Goal: Information Seeking & Learning: Learn about a topic

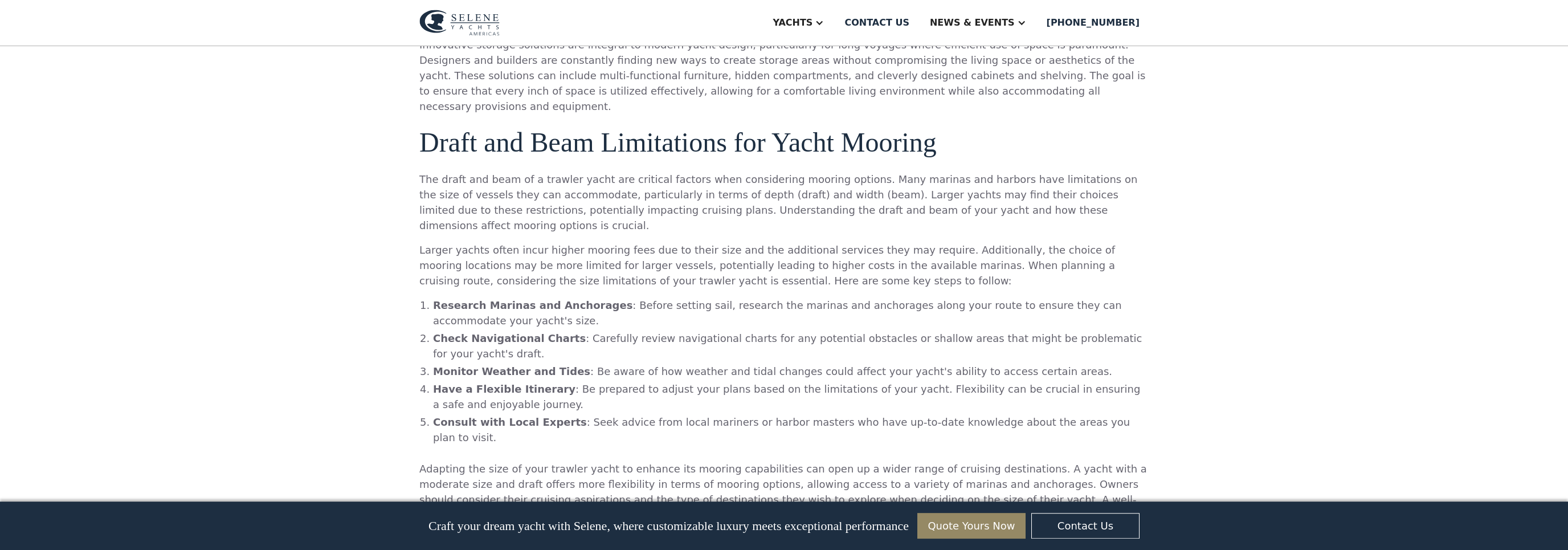
scroll to position [2198, 0]
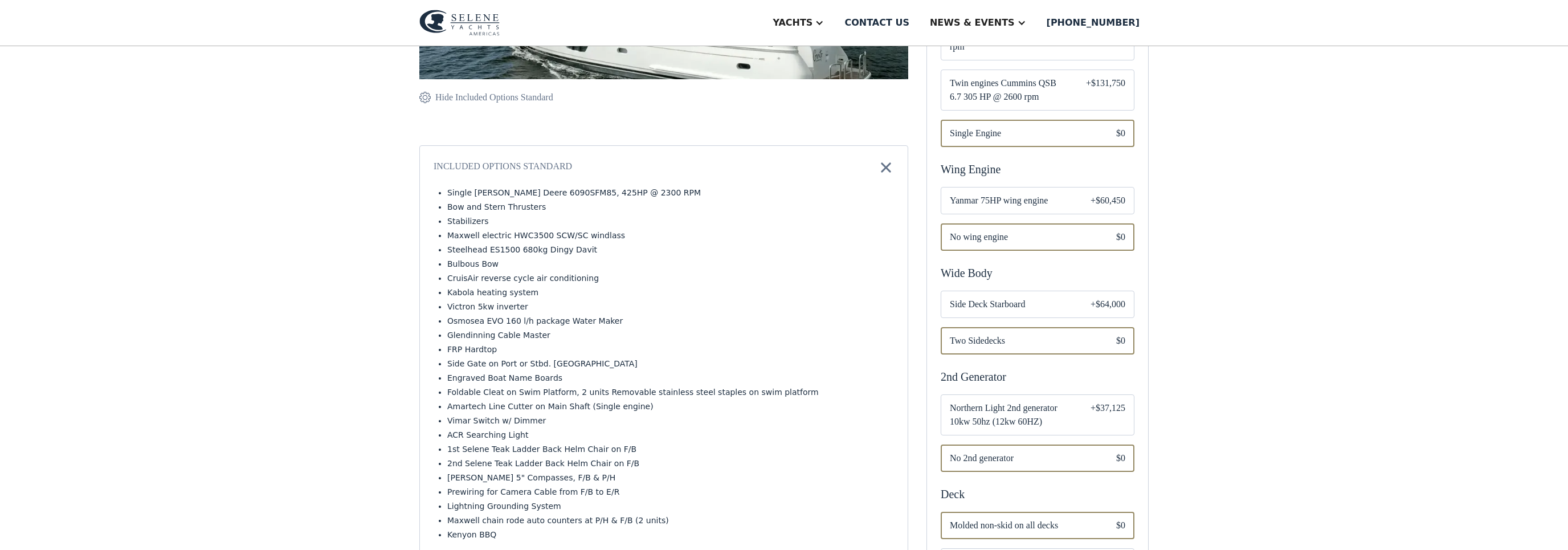
scroll to position [147, 0]
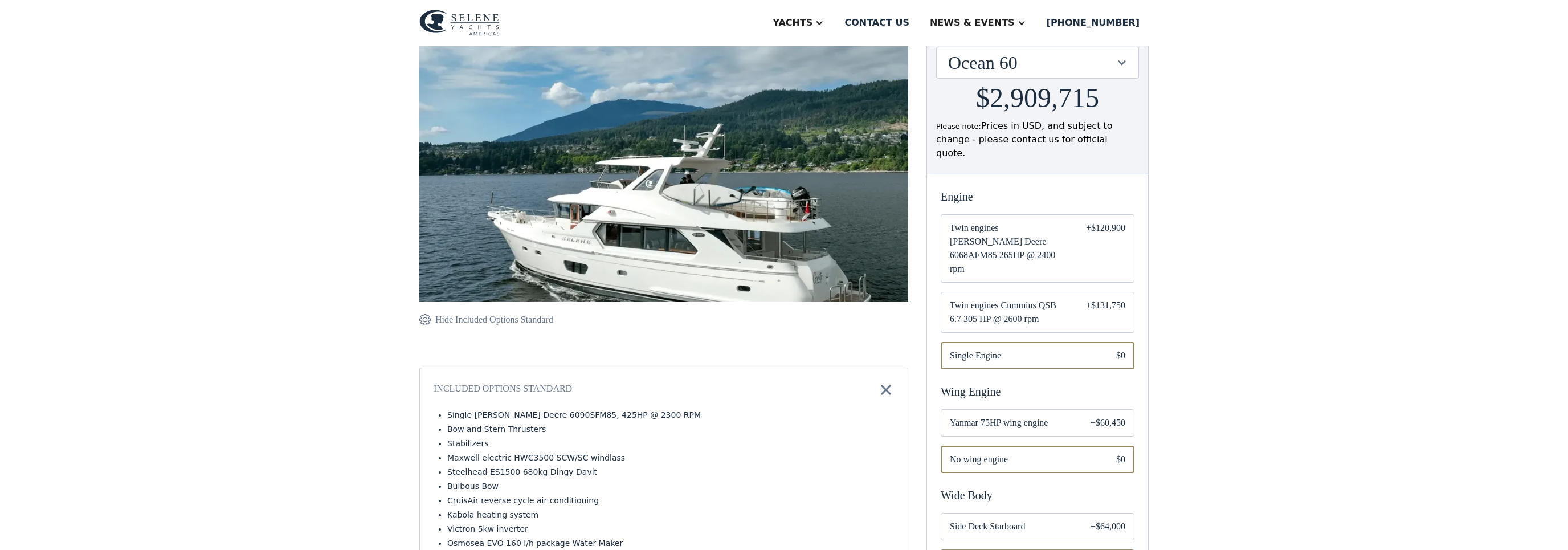
click at [659, 224] on img at bounding box center [664, 187] width 489 height 351
drag, startPoint x: 721, startPoint y: 213, endPoint x: 723, endPoint y: 207, distance: 6.3
click at [723, 210] on img at bounding box center [664, 187] width 489 height 351
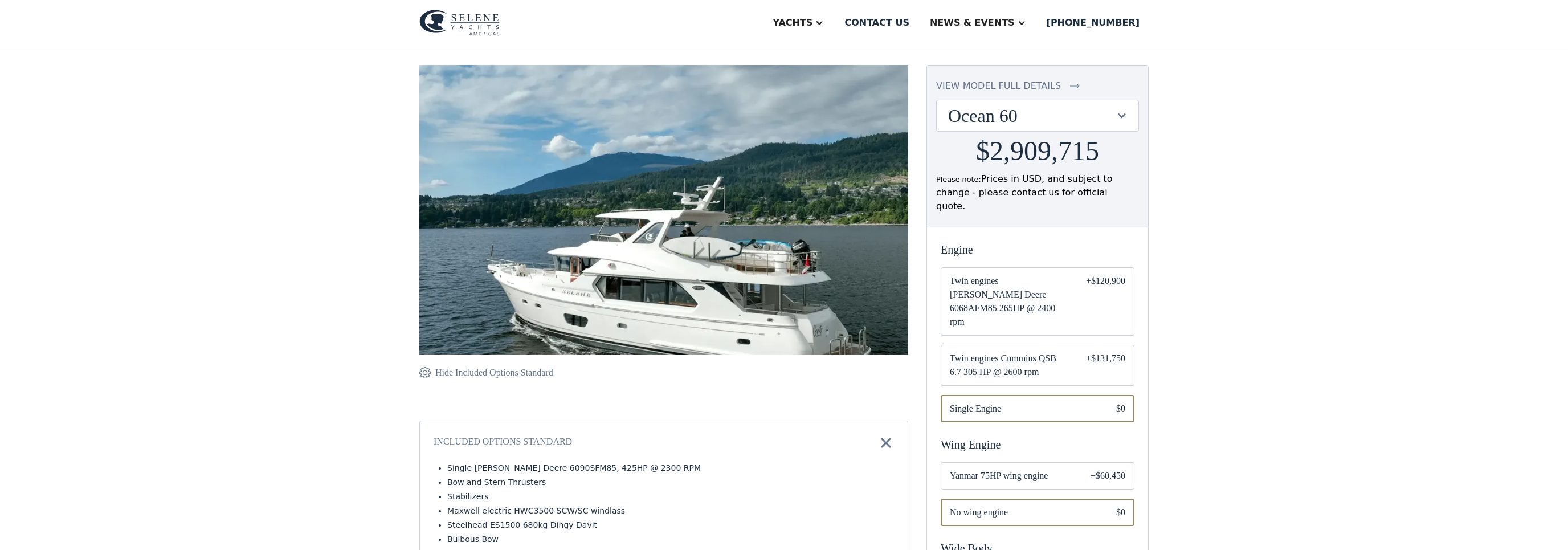
scroll to position [92, 0]
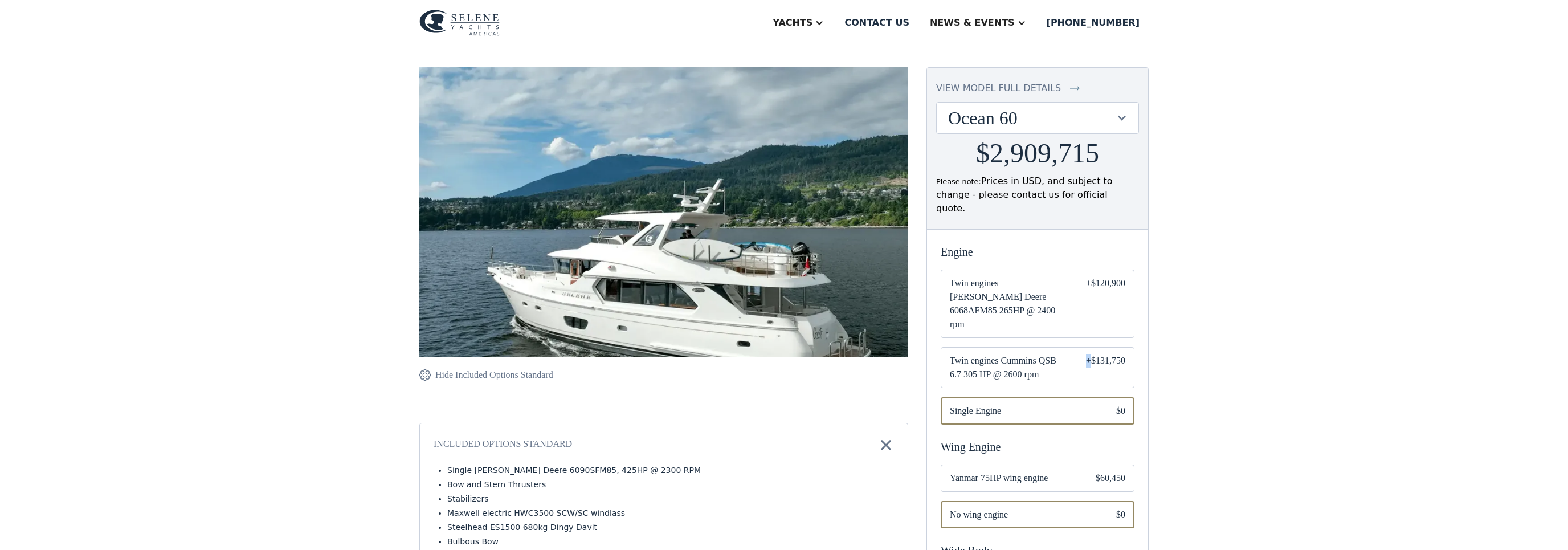
click at [1094, 354] on div "+$131,750" at bounding box center [1106, 367] width 40 height 27
click at [1004, 354] on span "Twin engines Cummins QSB 6.7 305 HP @ 2600 rpm" at bounding box center [1008, 367] width 118 height 27
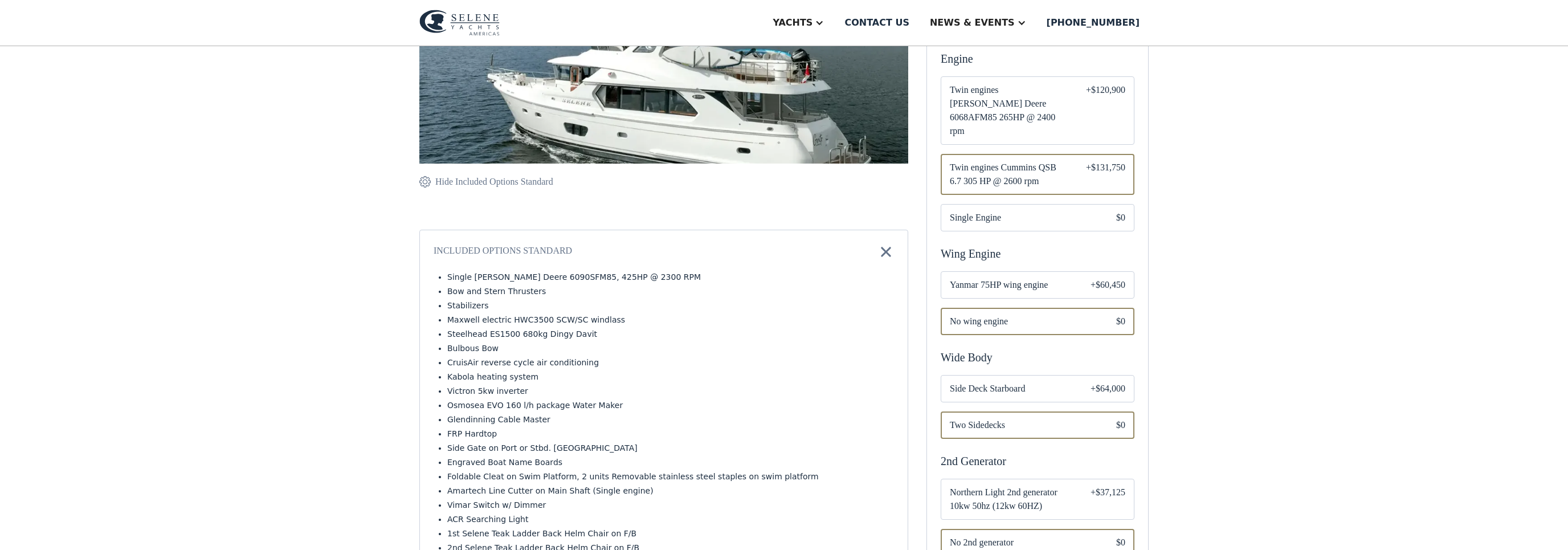
scroll to position [313, 0]
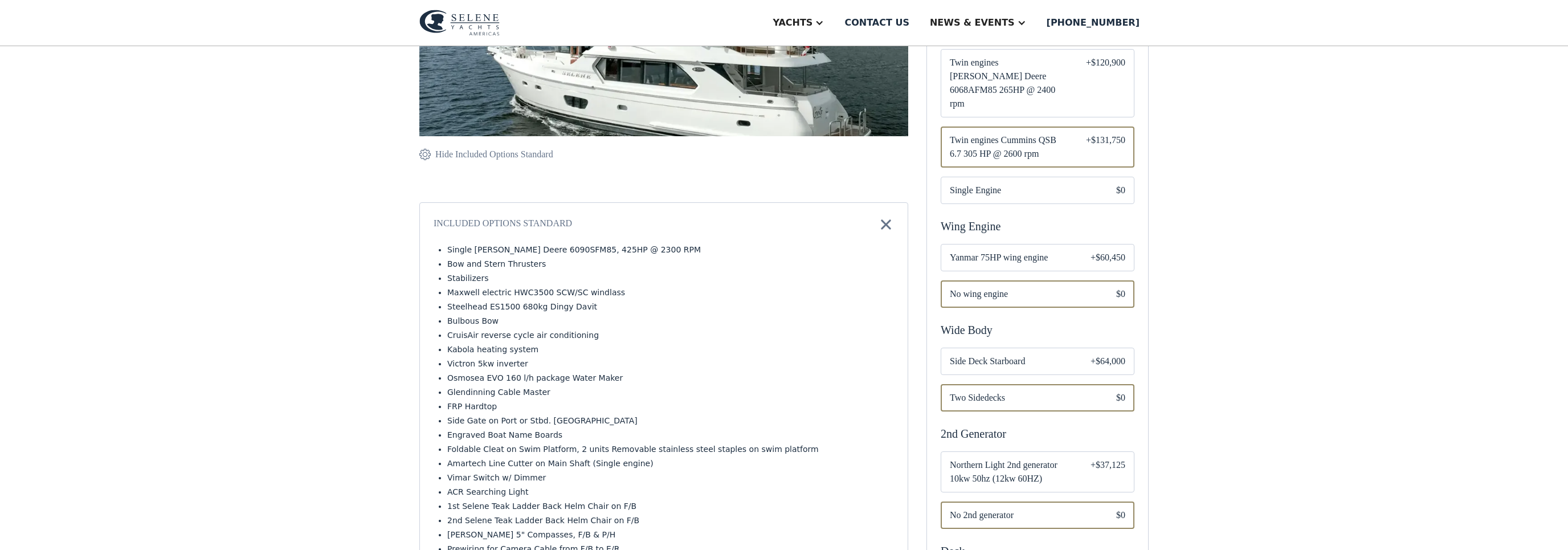
click at [1105, 251] on div "+$60,450" at bounding box center [1108, 257] width 35 height 13
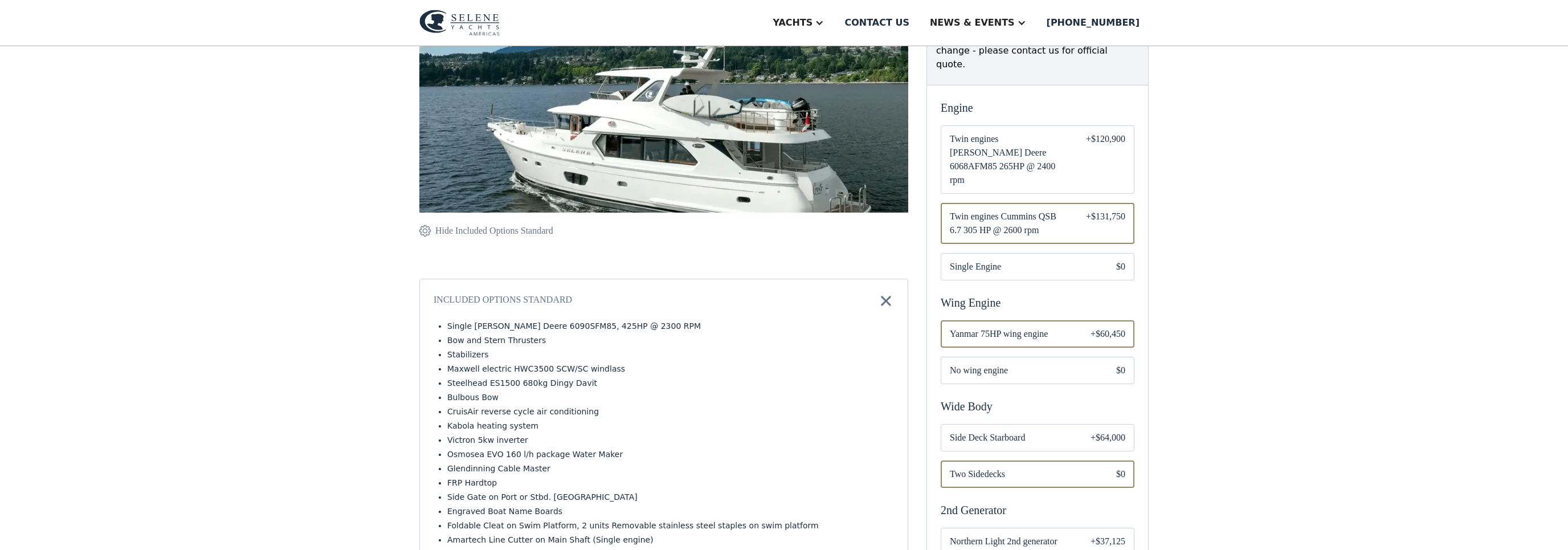
scroll to position [239, 0]
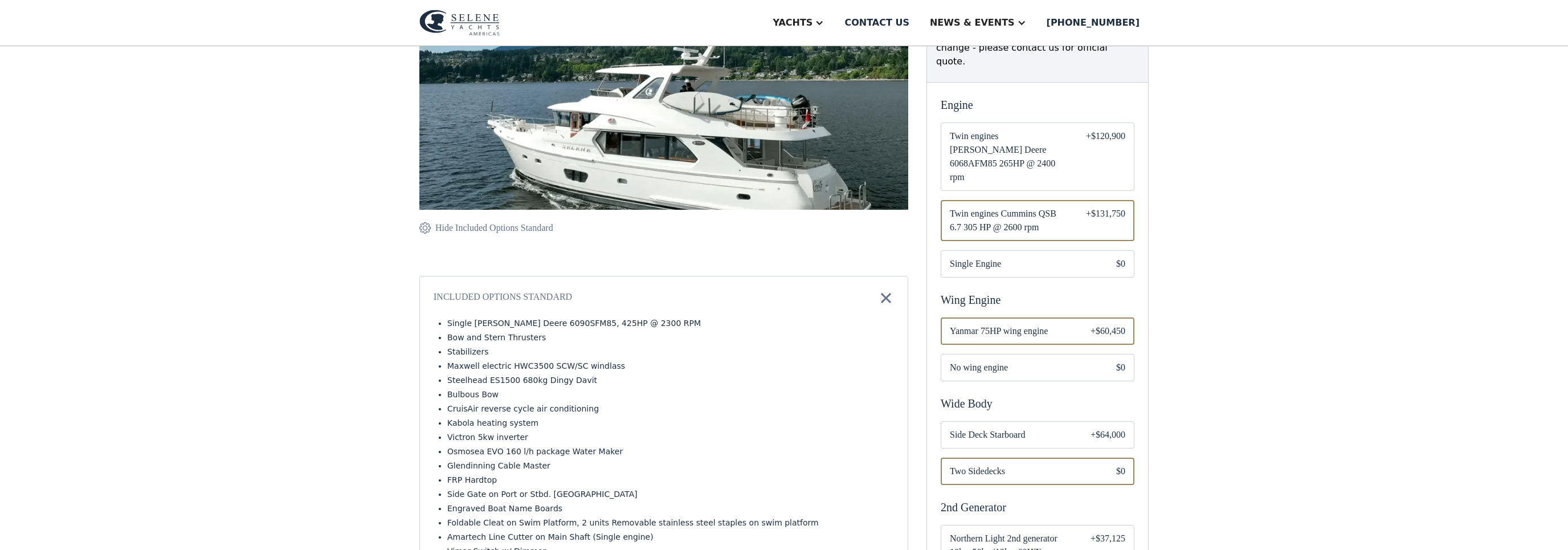
click at [1095, 129] on div "+$120,900" at bounding box center [1106, 156] width 40 height 55
click at [1092, 129] on div "+$120,900" at bounding box center [1106, 156] width 40 height 55
click at [1094, 129] on div "+$120,900" at bounding box center [1106, 156] width 40 height 55
click at [1089, 200] on div "Email Form" at bounding box center [1037, 221] width 194 height 41
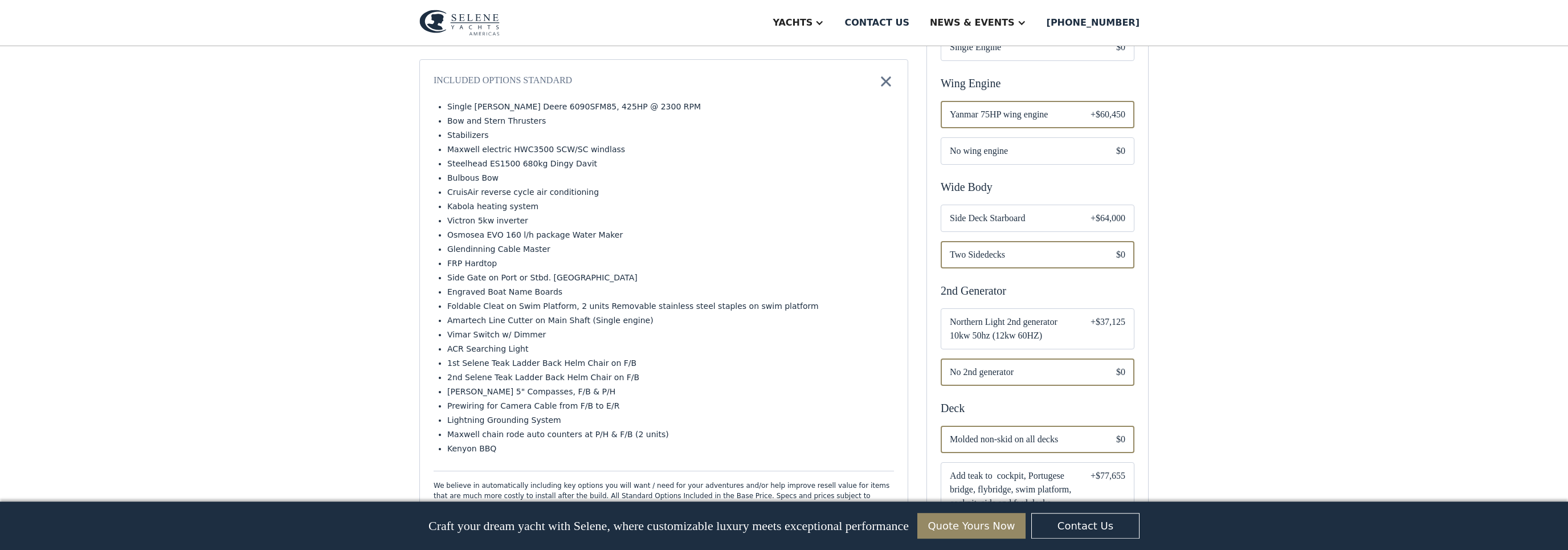
scroll to position [460, 0]
click at [1032, 310] on span "Northern Light 2nd generator 10kw 50hz (12kw 60HZ)" at bounding box center [1010, 324] width 122 height 27
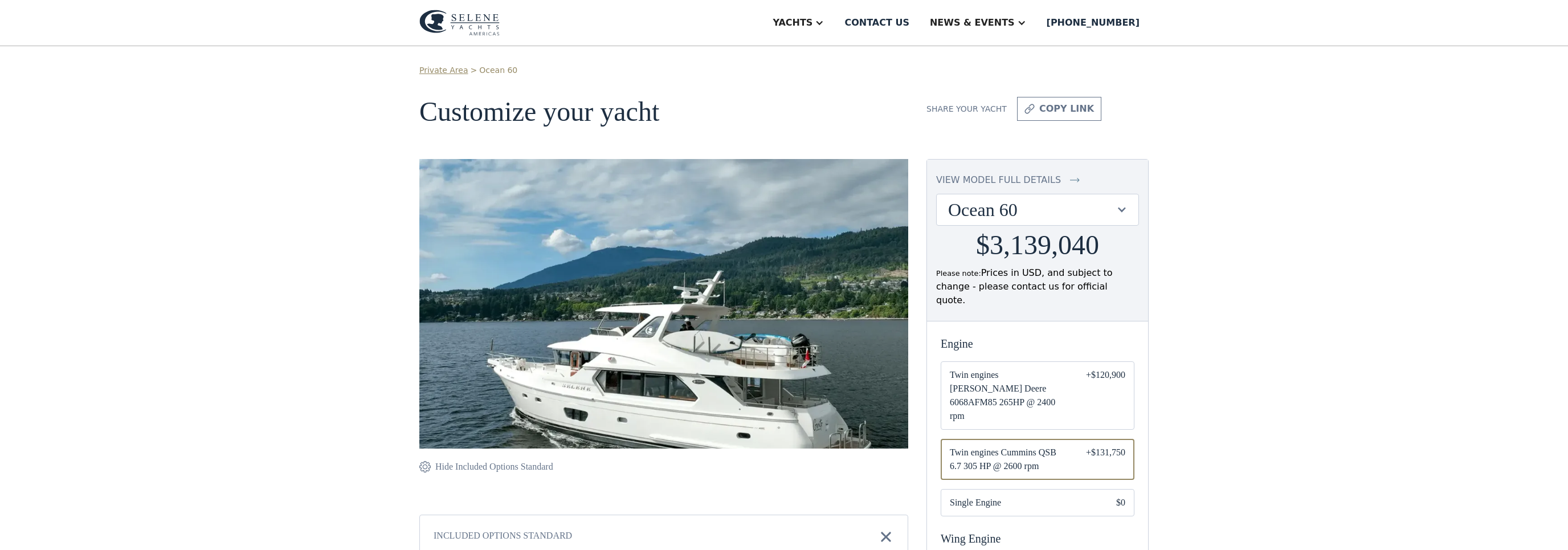
click at [643, 300] on img at bounding box center [664, 334] width 489 height 351
click at [638, 299] on img at bounding box center [664, 334] width 489 height 351
click at [514, 256] on img at bounding box center [664, 334] width 489 height 351
click at [496, 250] on img at bounding box center [664, 334] width 489 height 351
click at [482, 209] on img at bounding box center [664, 334] width 489 height 351
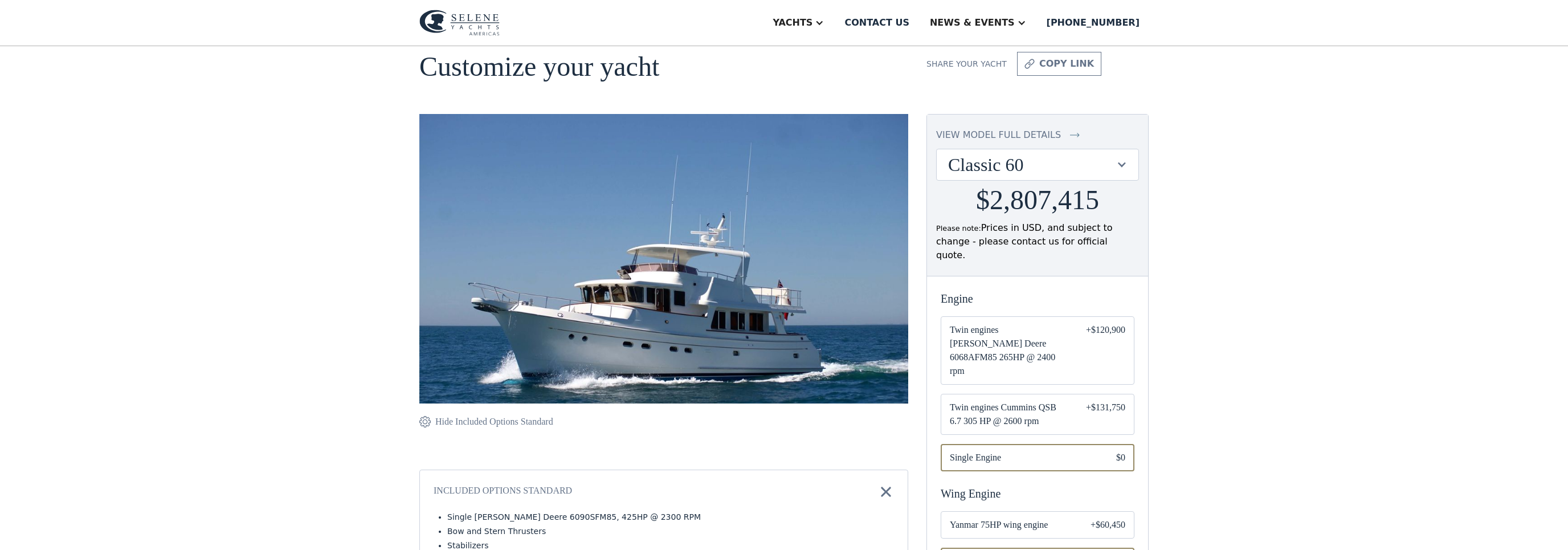
scroll to position [56, 0]
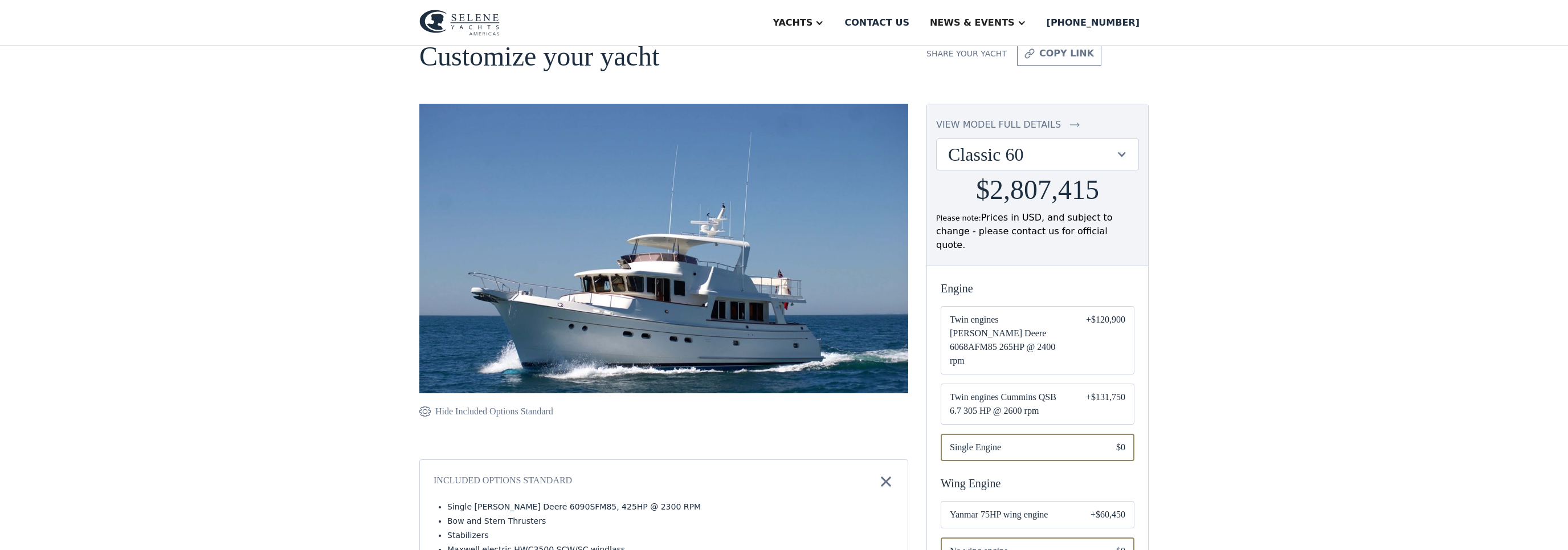
click at [1006, 390] on span "Twin engines Cummins QSB 6.7 305 HP @ 2600 rpm" at bounding box center [1008, 404] width 118 height 27
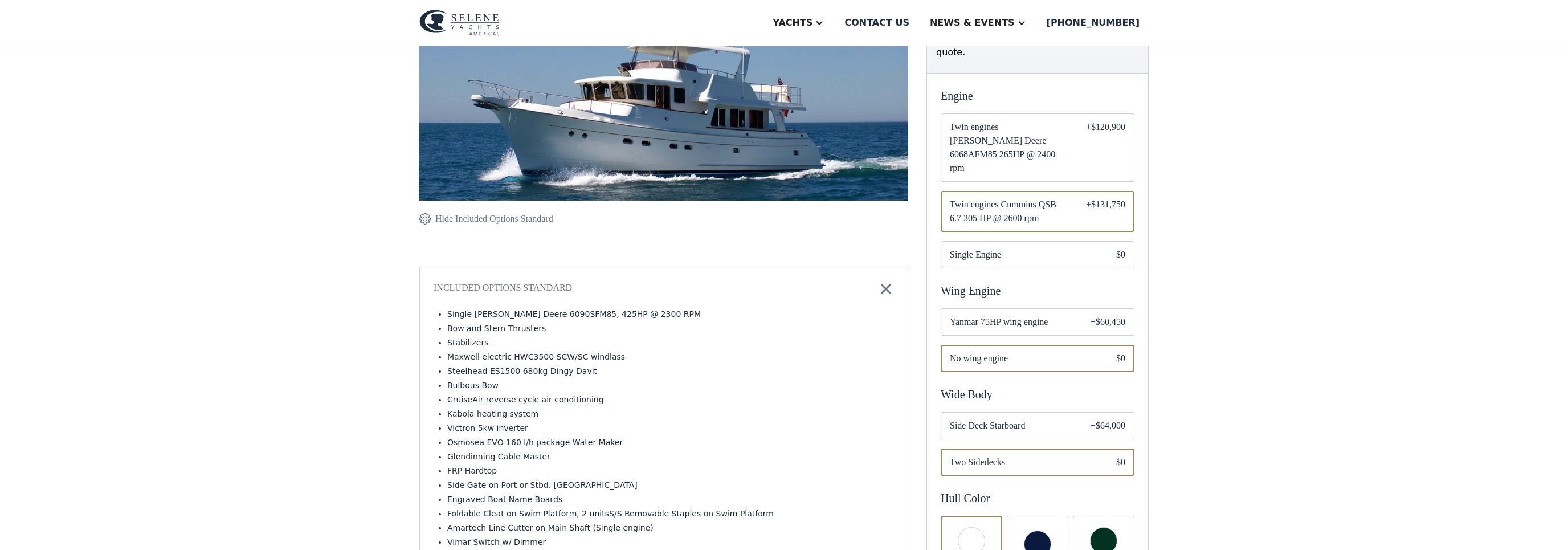
scroll to position [248, 0]
click at [1010, 309] on div "Email Form" at bounding box center [1037, 322] width 194 height 27
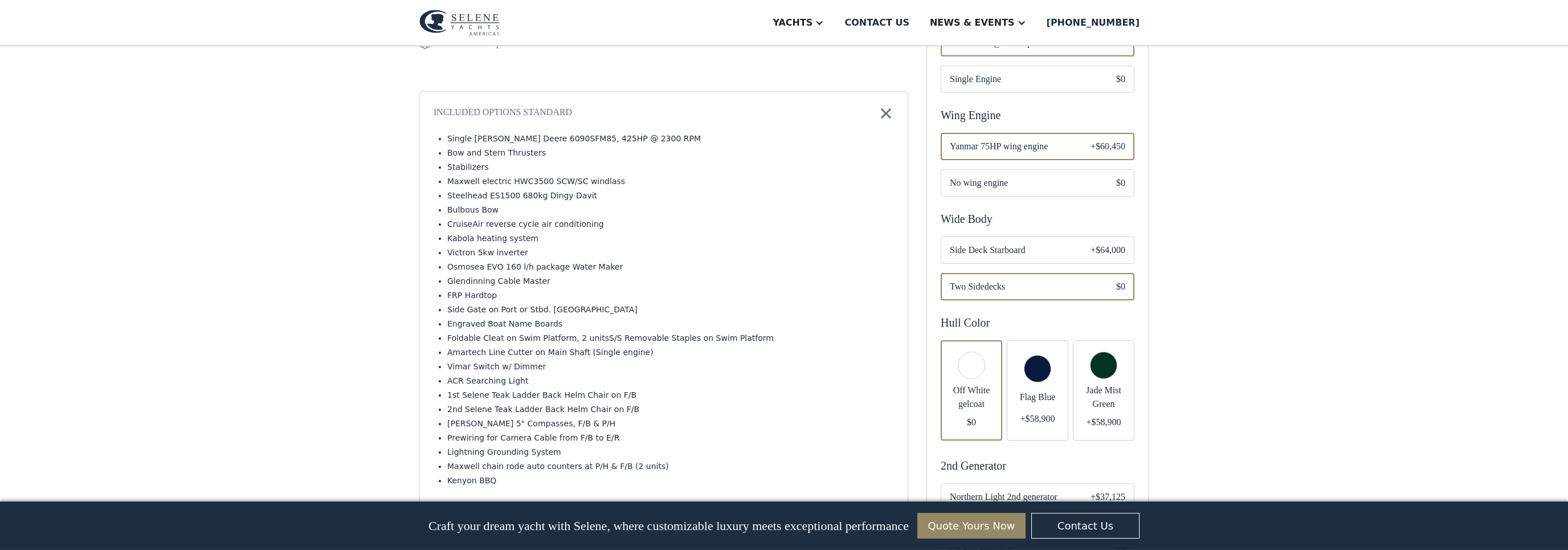
scroll to position [405, 0]
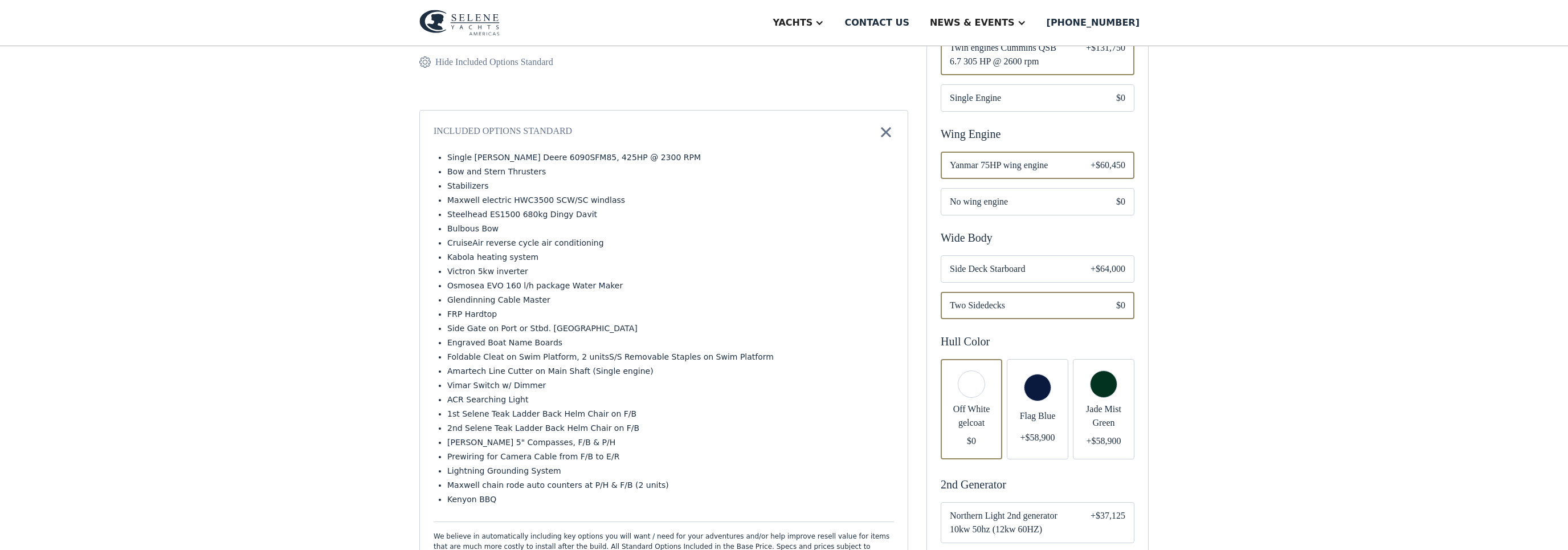
click at [1031, 373] on div "Email Form" at bounding box center [1037, 409] width 62 height 100
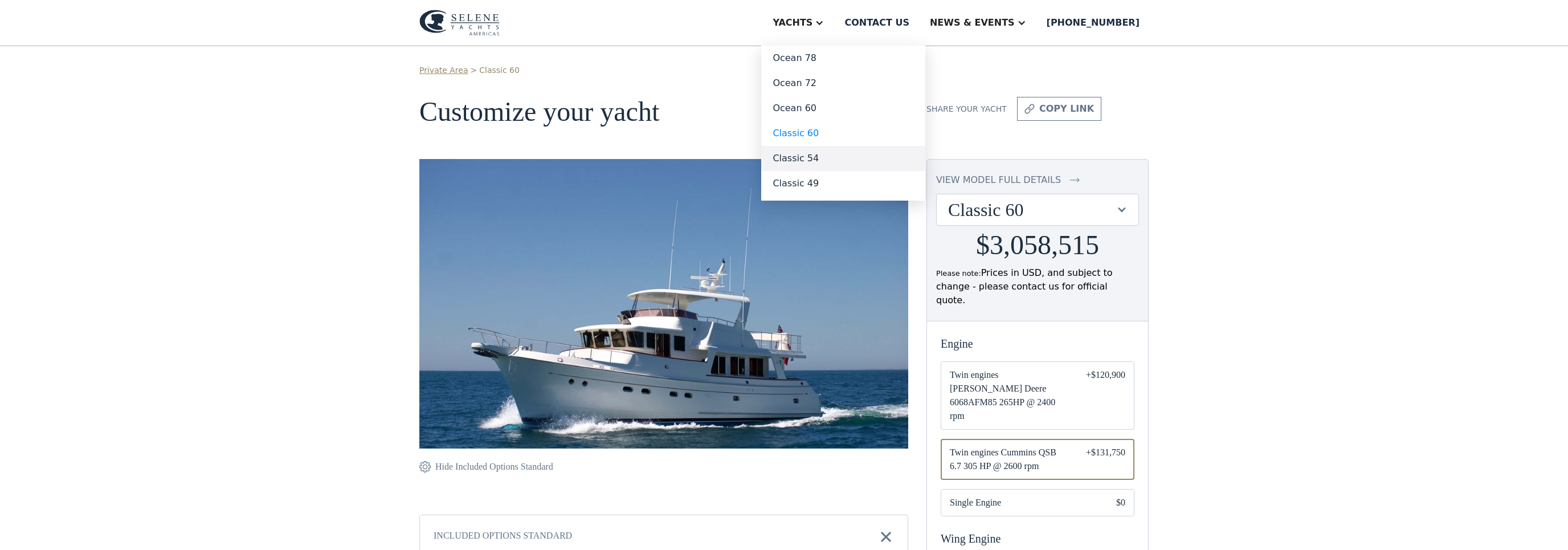
click at [850, 155] on link "Classic 54" at bounding box center [843, 159] width 164 height 25
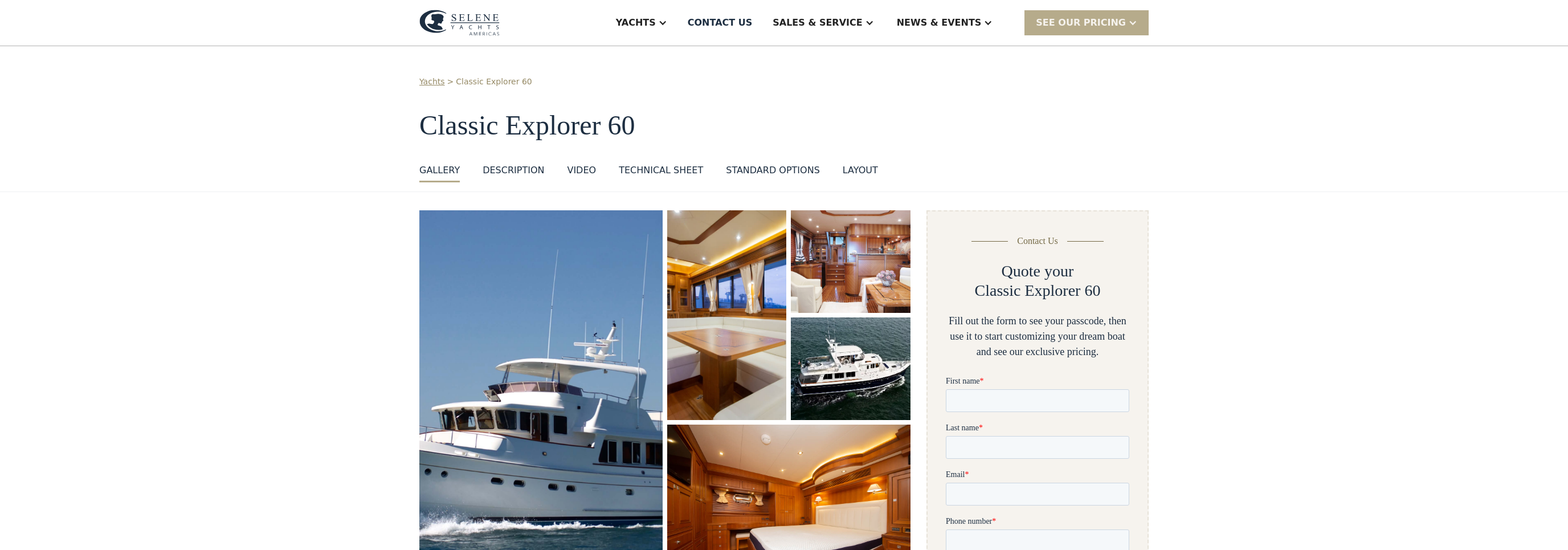
click at [480, 286] on img "open lightbox" at bounding box center [540, 398] width 258 height 399
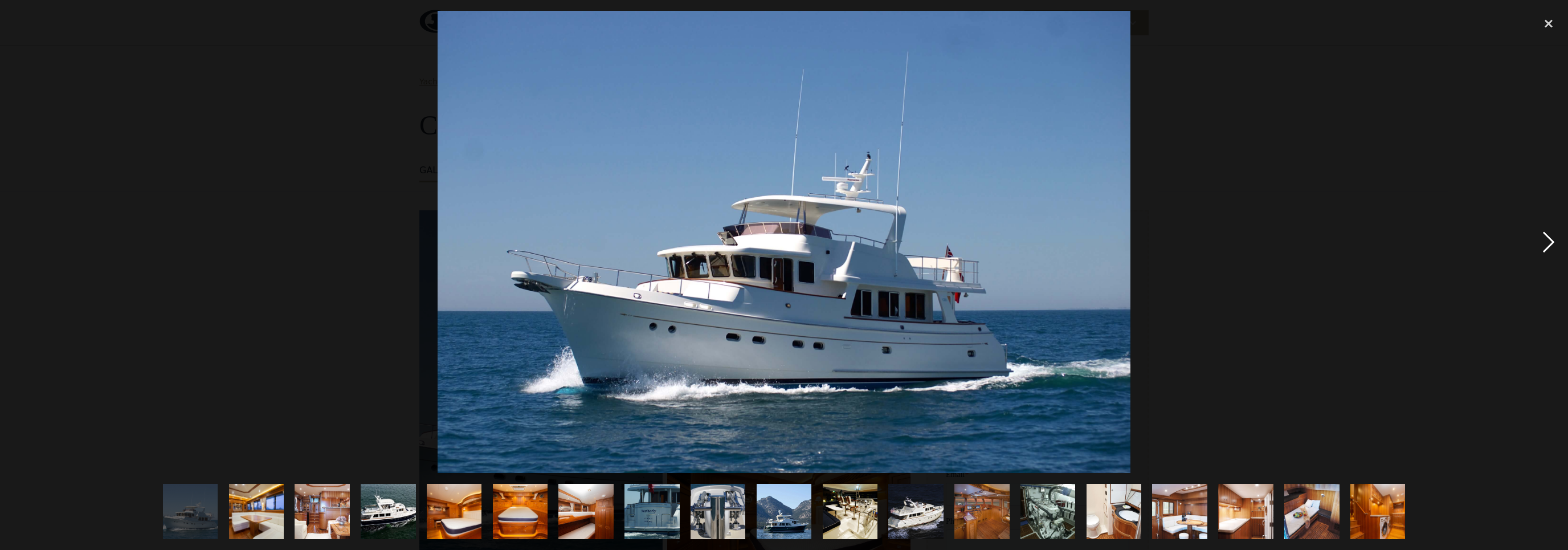
click at [1557, 245] on div "next image" at bounding box center [1548, 242] width 39 height 463
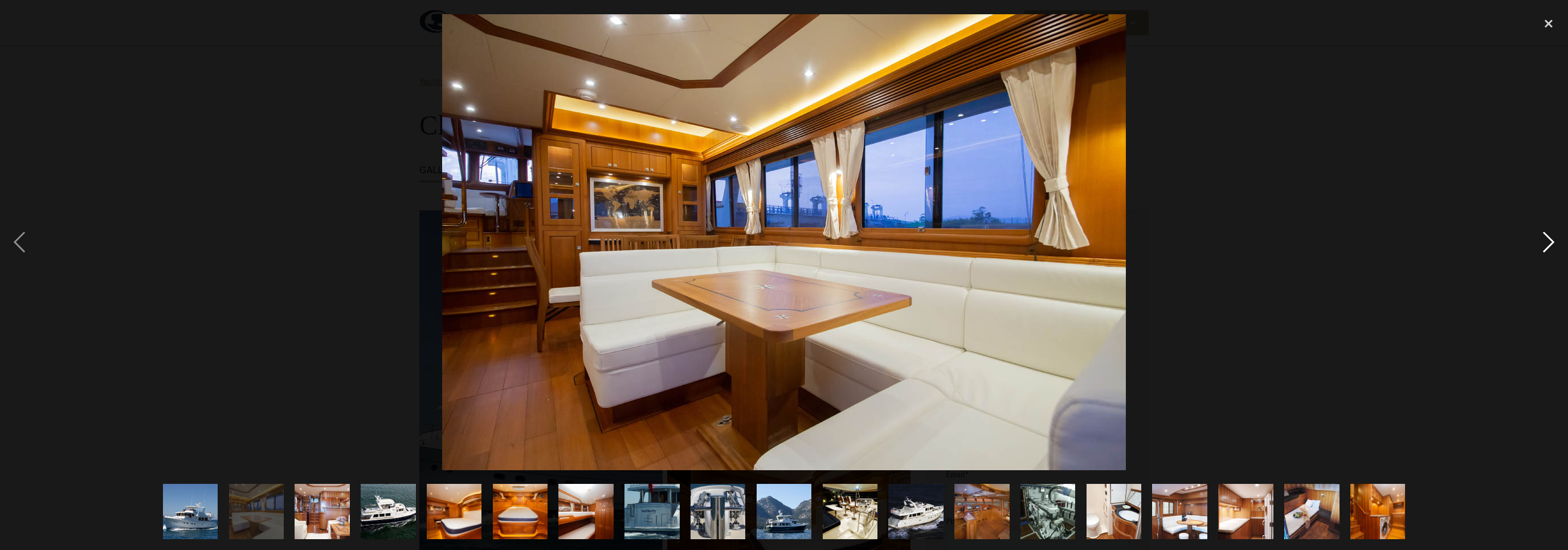
click at [1557, 245] on div "next image" at bounding box center [1548, 242] width 39 height 463
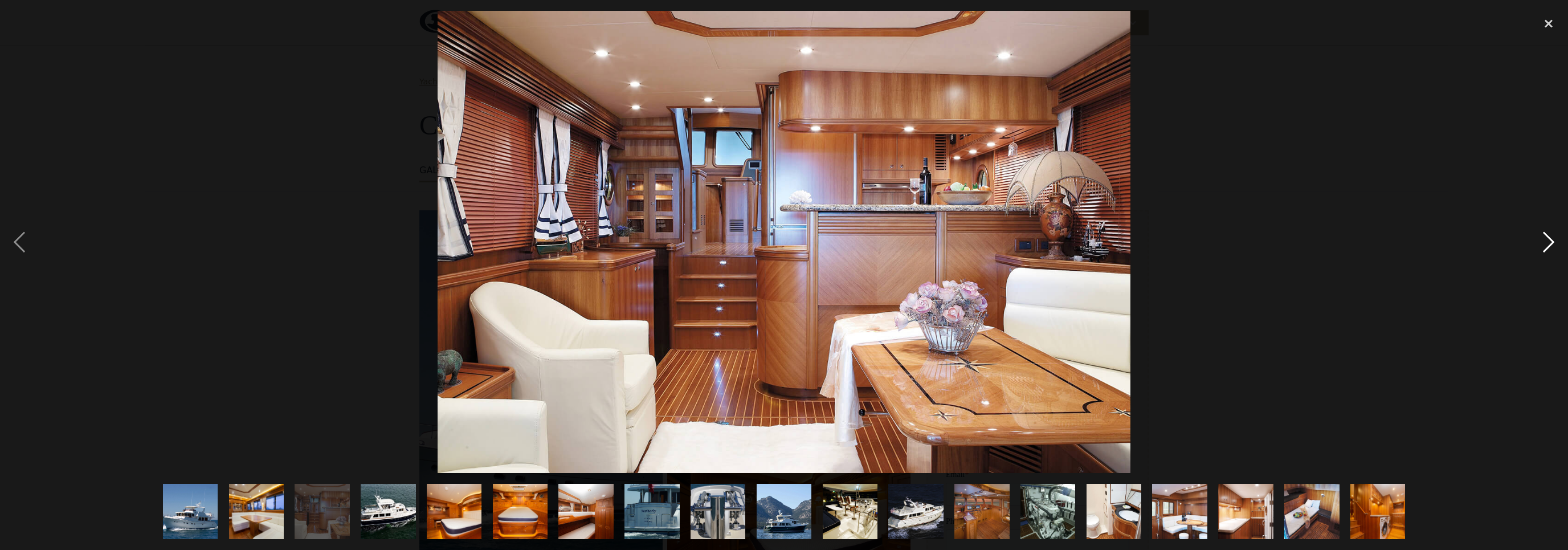
click at [1557, 245] on div "next image" at bounding box center [1548, 242] width 39 height 463
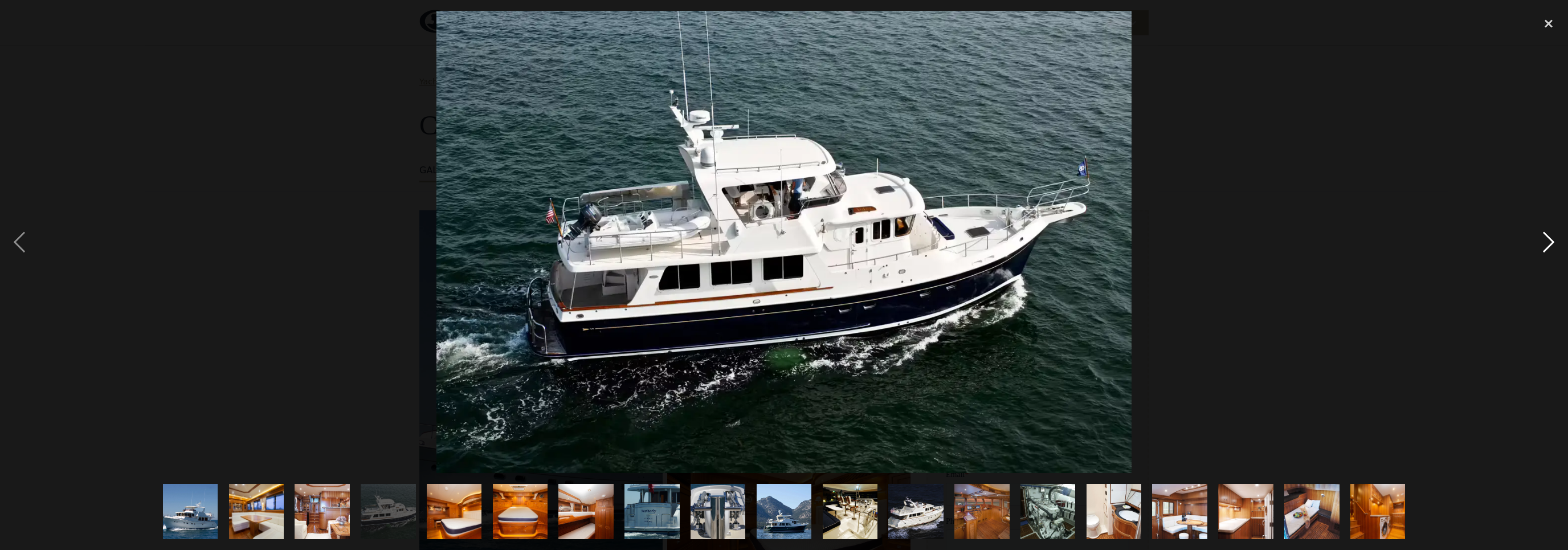
click at [1557, 245] on div "next image" at bounding box center [1548, 242] width 39 height 463
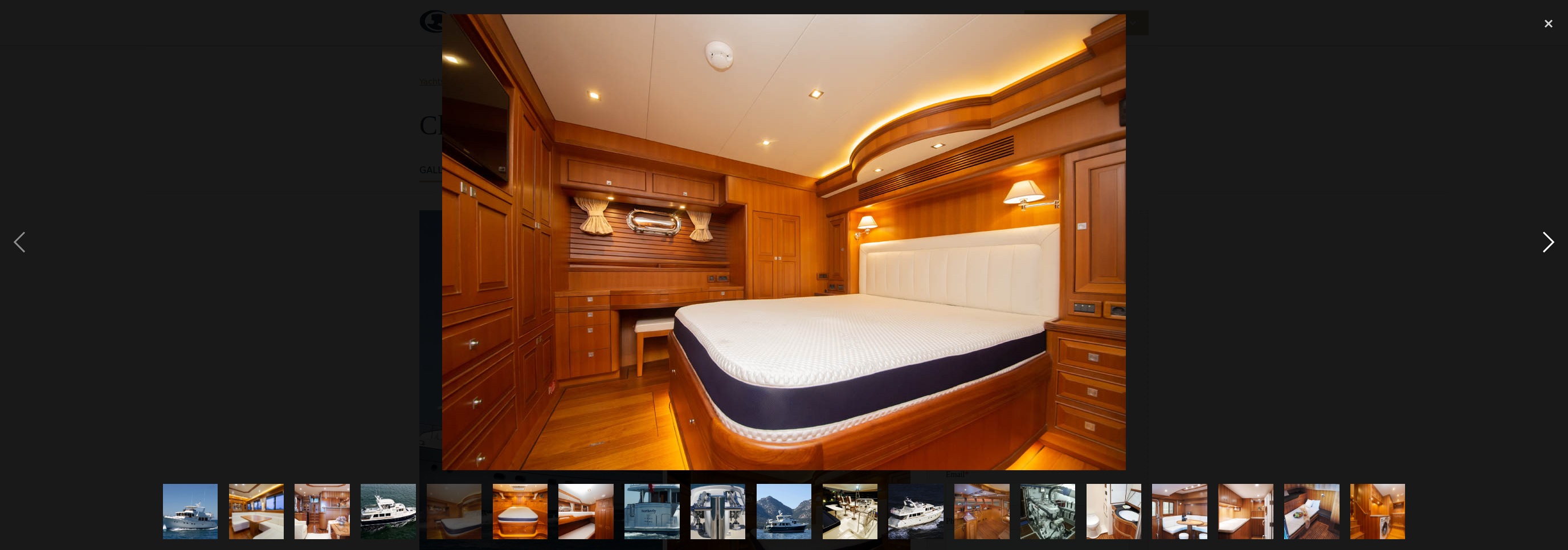
click at [1557, 245] on div "next image" at bounding box center [1548, 242] width 39 height 463
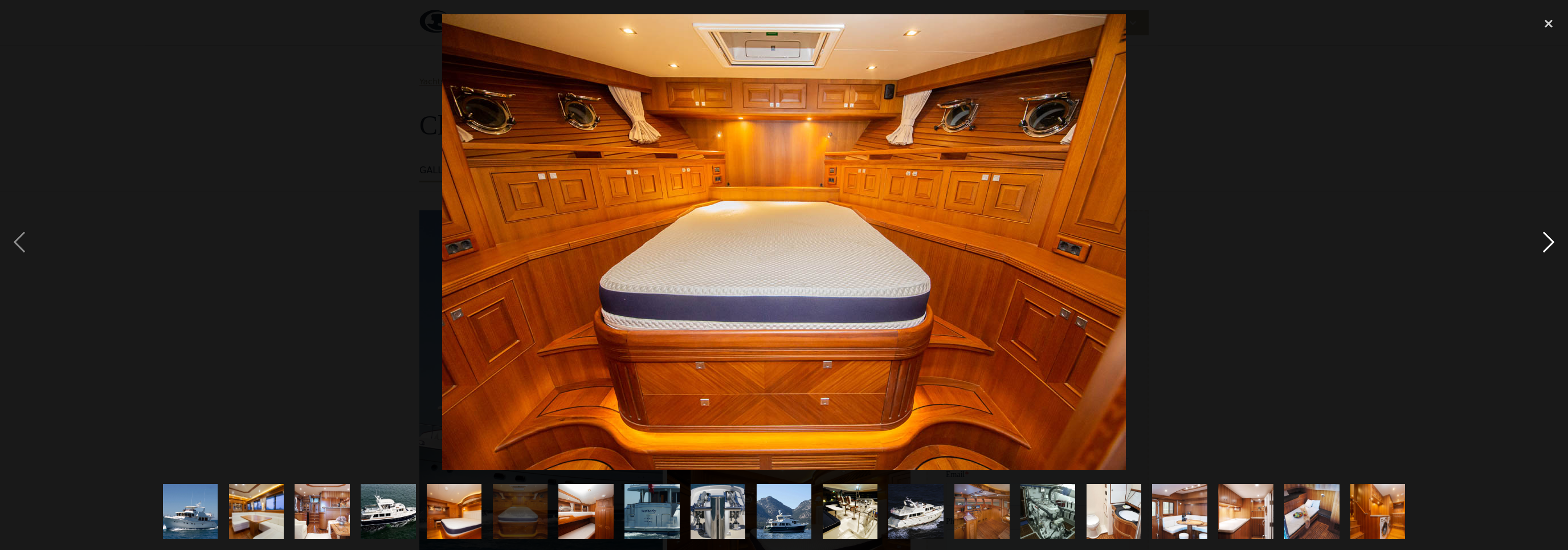
click at [1557, 245] on div "next image" at bounding box center [1548, 242] width 39 height 463
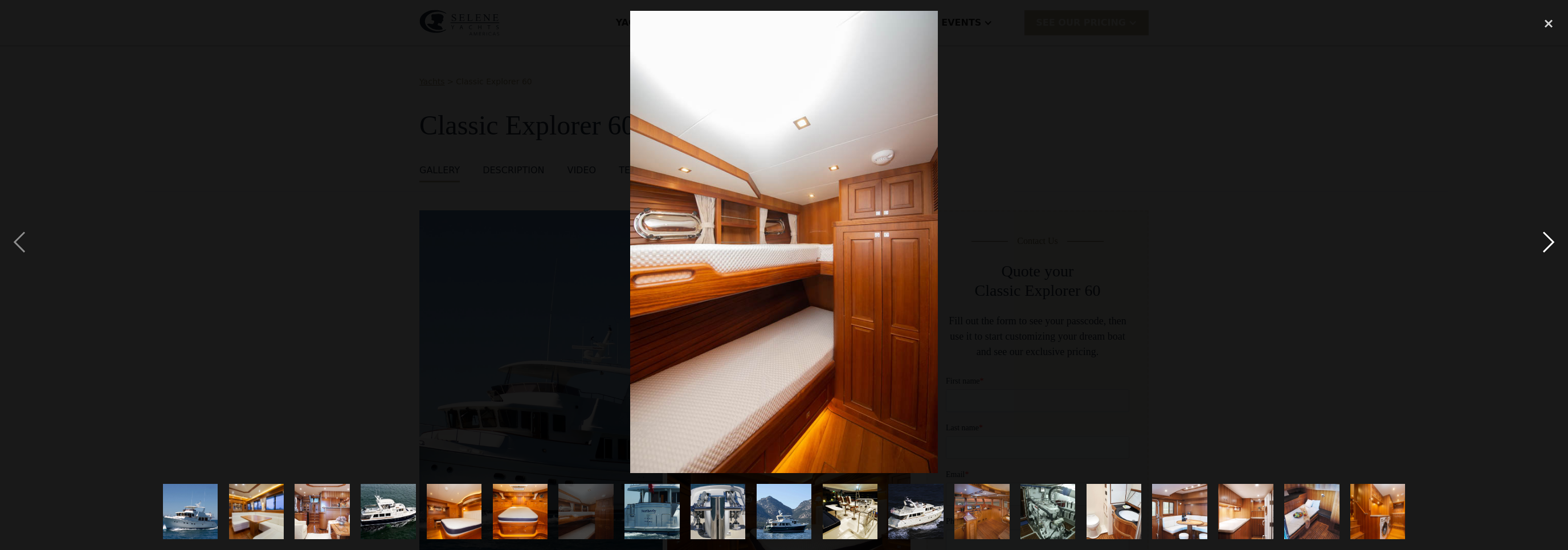
click at [1557, 245] on div "next image" at bounding box center [1548, 242] width 39 height 463
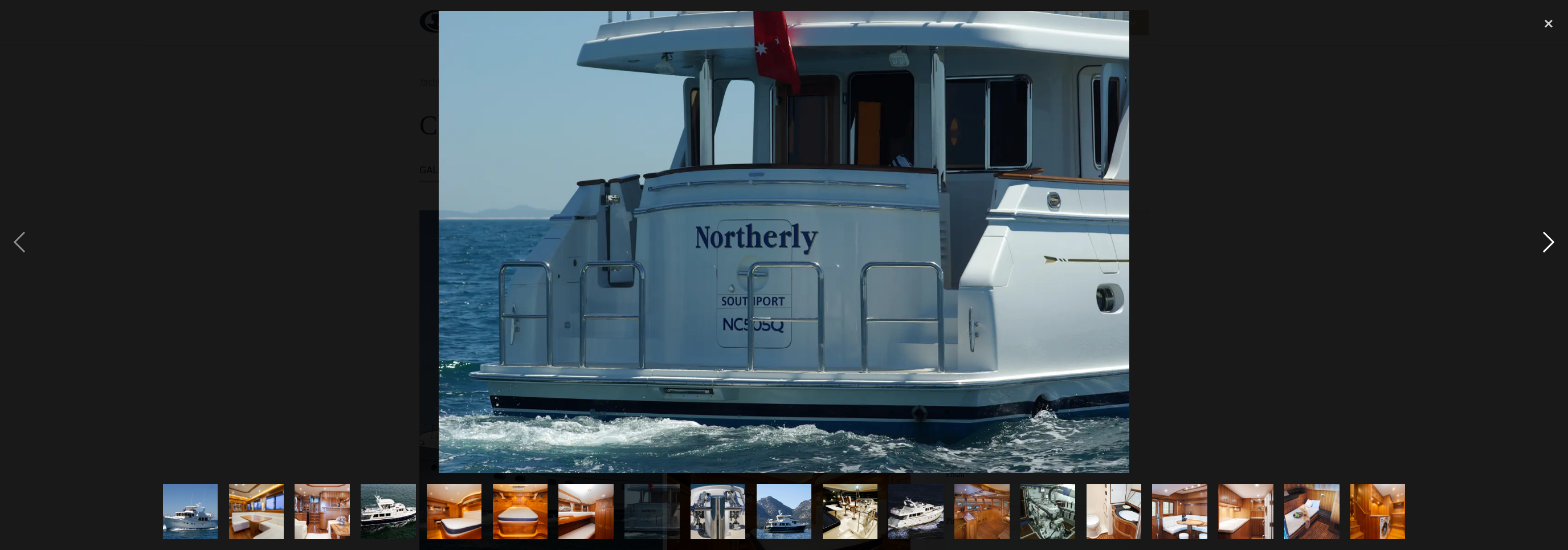
click at [1557, 245] on div "next image" at bounding box center [1548, 242] width 39 height 463
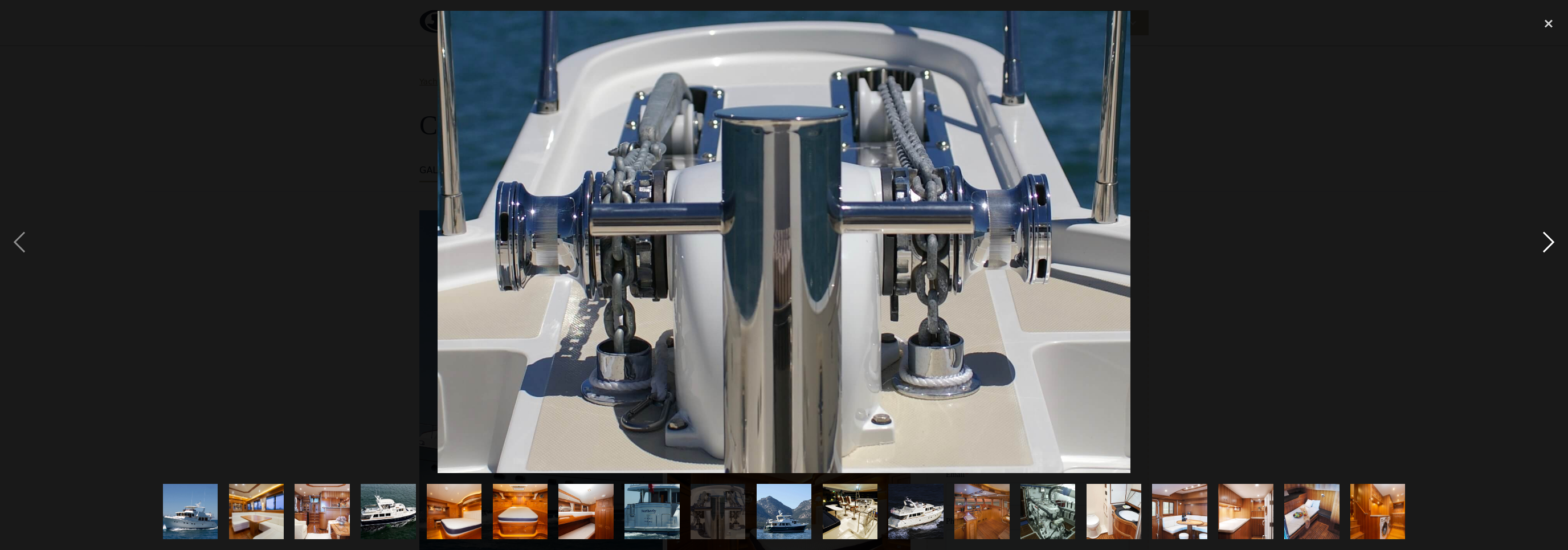
click at [1557, 245] on div "next image" at bounding box center [1548, 242] width 39 height 463
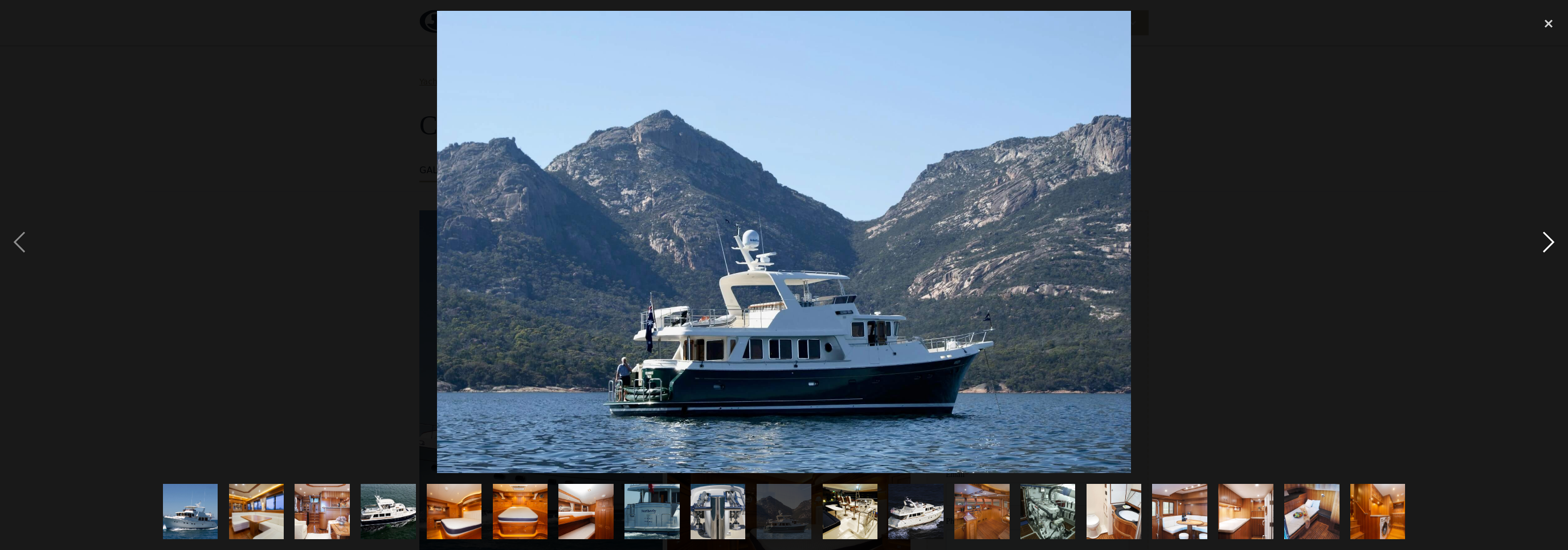
click at [1557, 245] on div "next image" at bounding box center [1548, 242] width 39 height 463
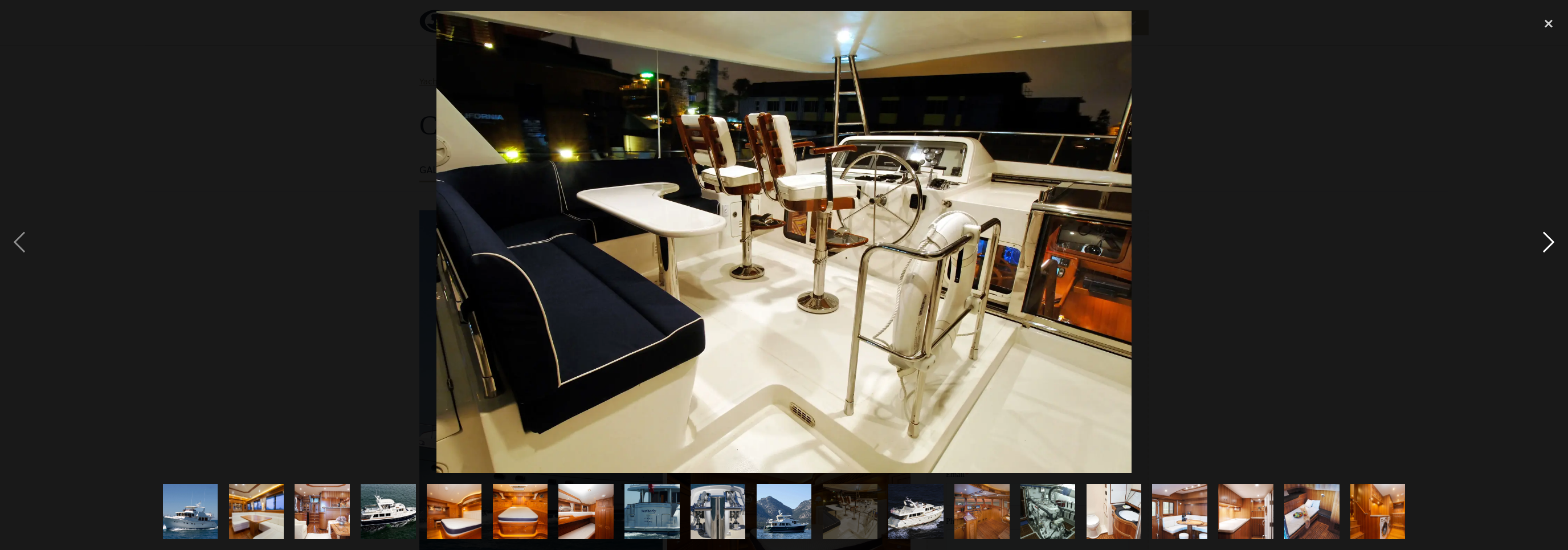
click at [1557, 245] on div "next image" at bounding box center [1548, 242] width 39 height 463
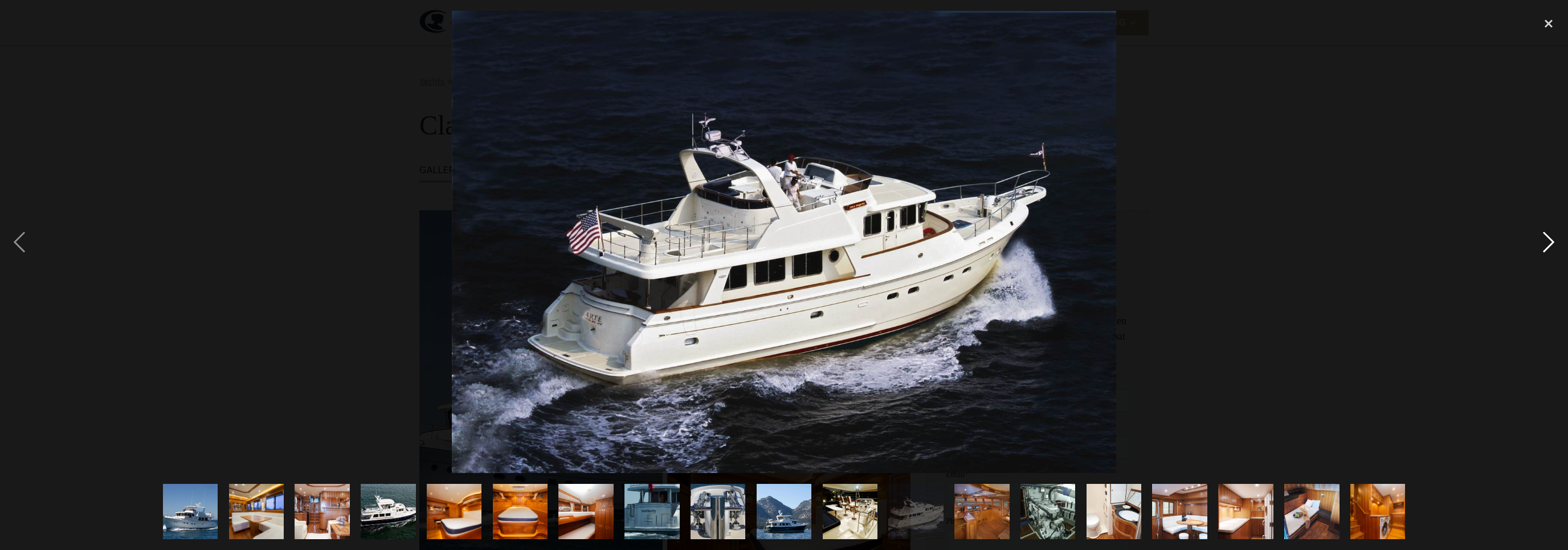
click at [1557, 245] on div "next image" at bounding box center [1548, 242] width 39 height 463
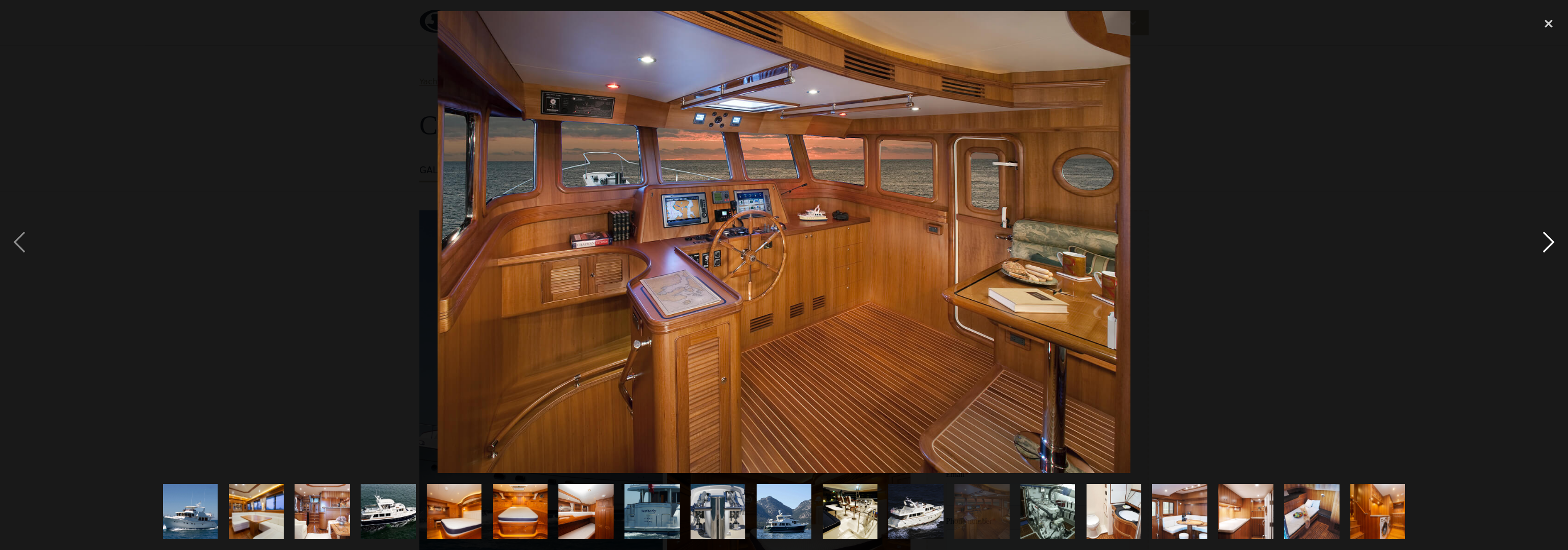
click at [1557, 245] on div "next image" at bounding box center [1548, 242] width 39 height 463
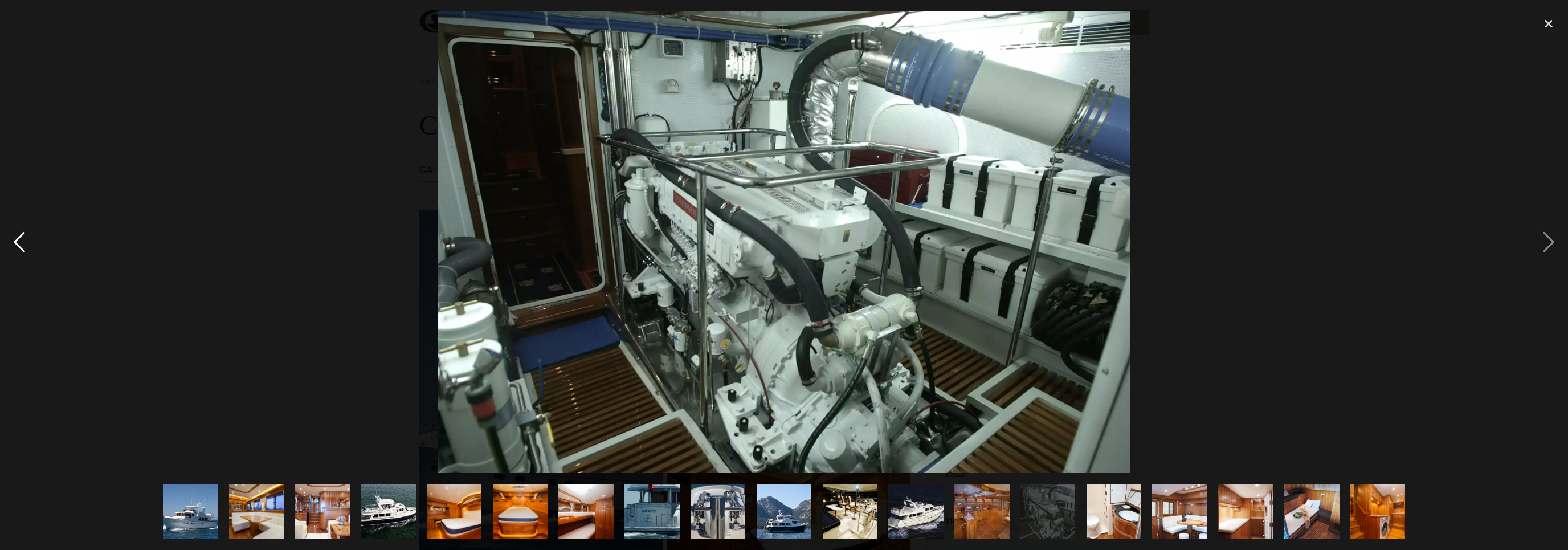
click at [25, 248] on div "previous image" at bounding box center [19, 242] width 39 height 463
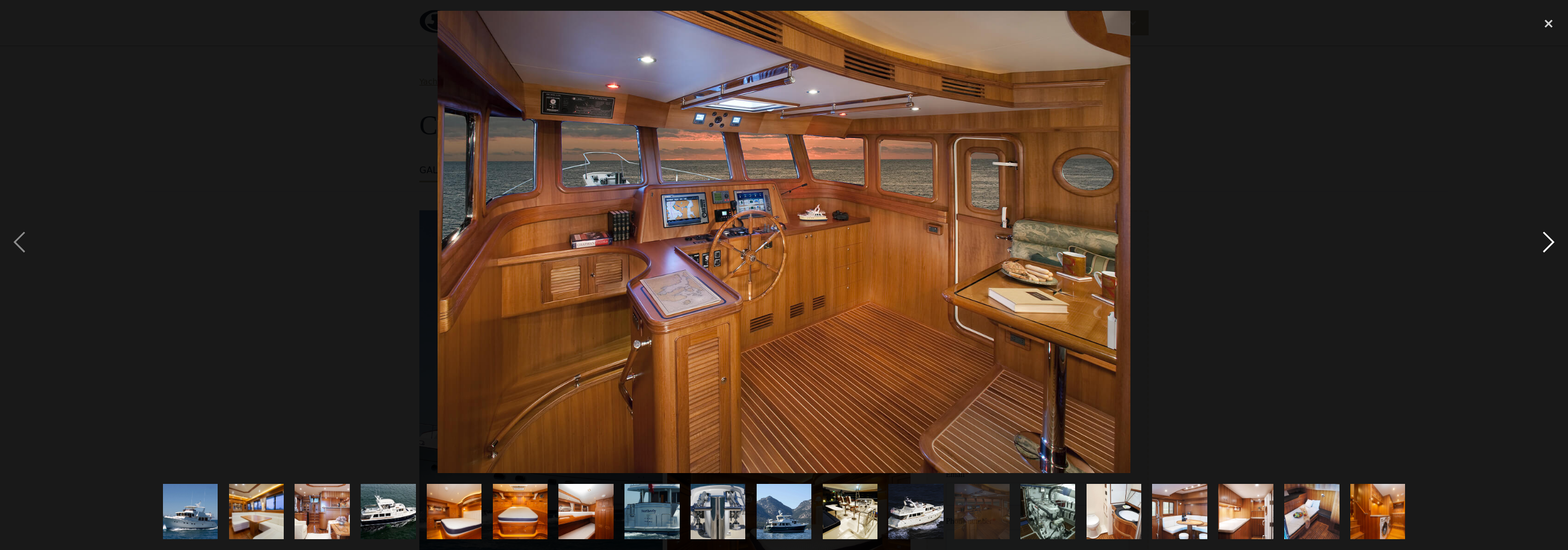
click at [1552, 246] on div "next image" at bounding box center [1548, 242] width 39 height 463
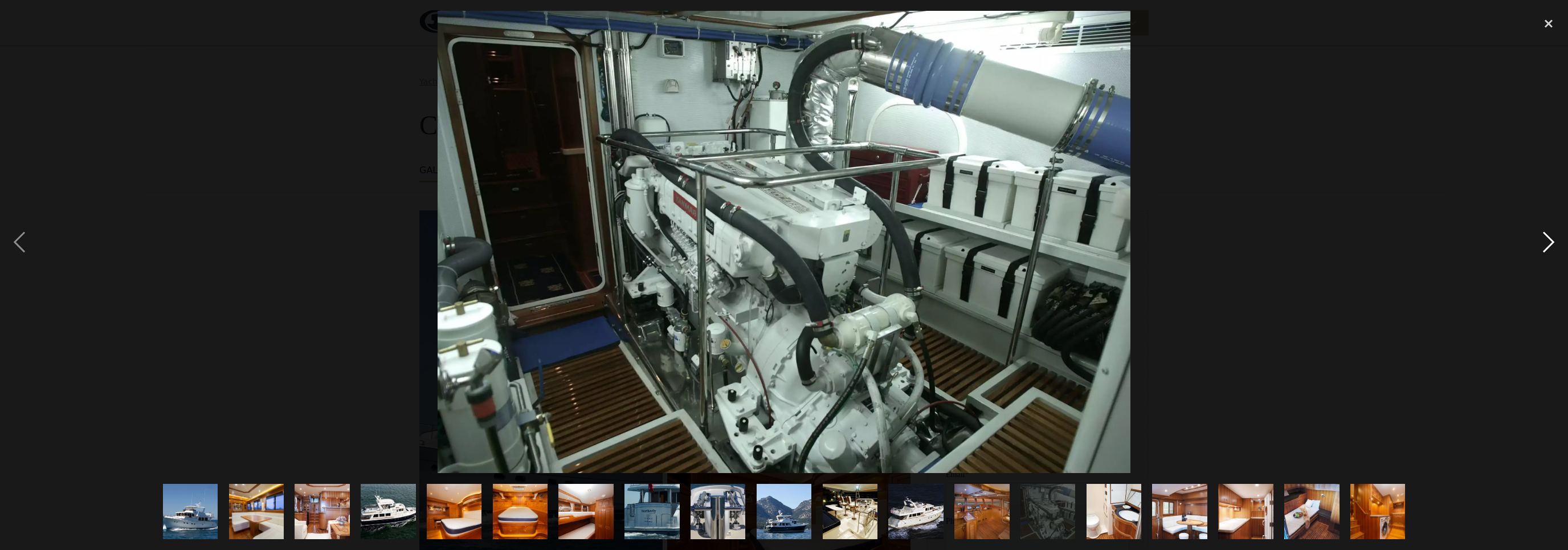
click at [1552, 246] on div "next image" at bounding box center [1548, 242] width 39 height 463
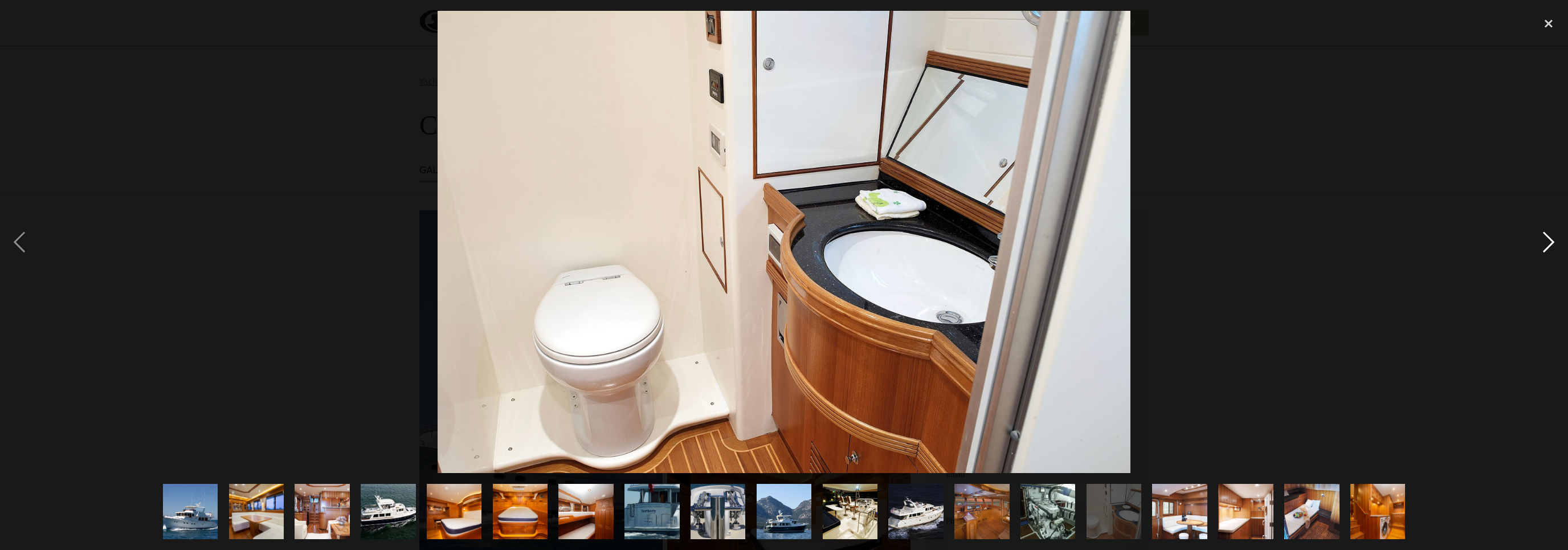
click at [1552, 246] on div "next image" at bounding box center [1548, 242] width 39 height 463
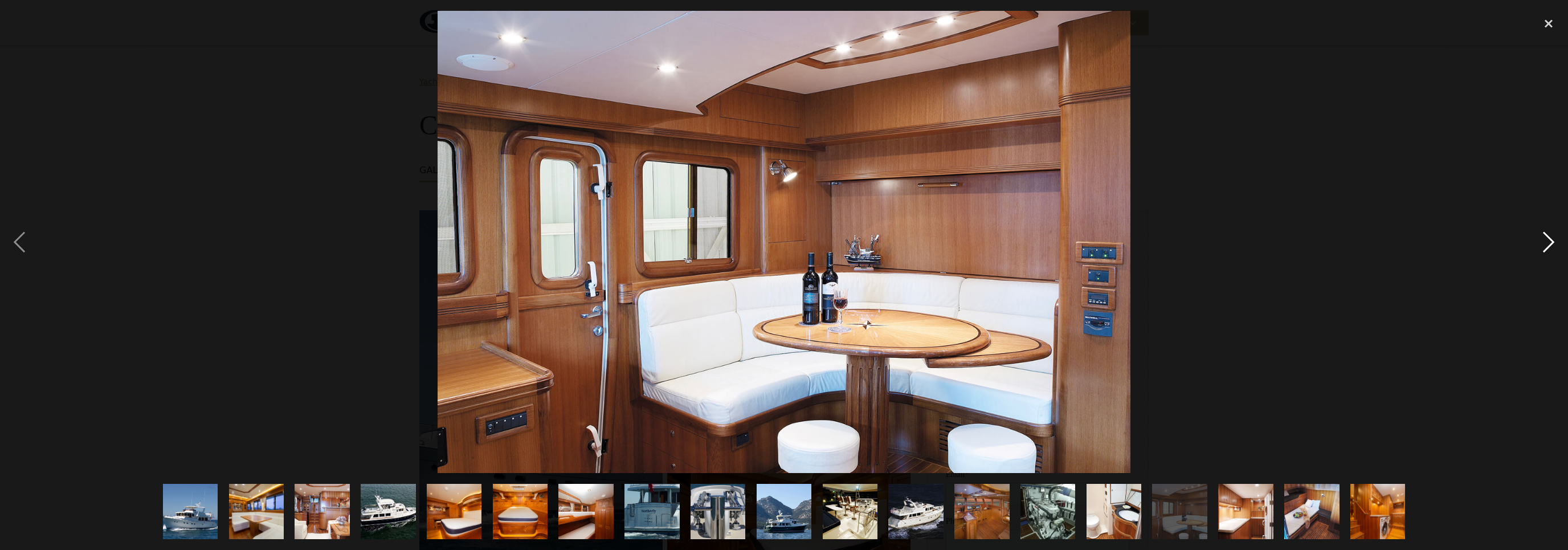
click at [1552, 246] on div "next image" at bounding box center [1548, 242] width 39 height 463
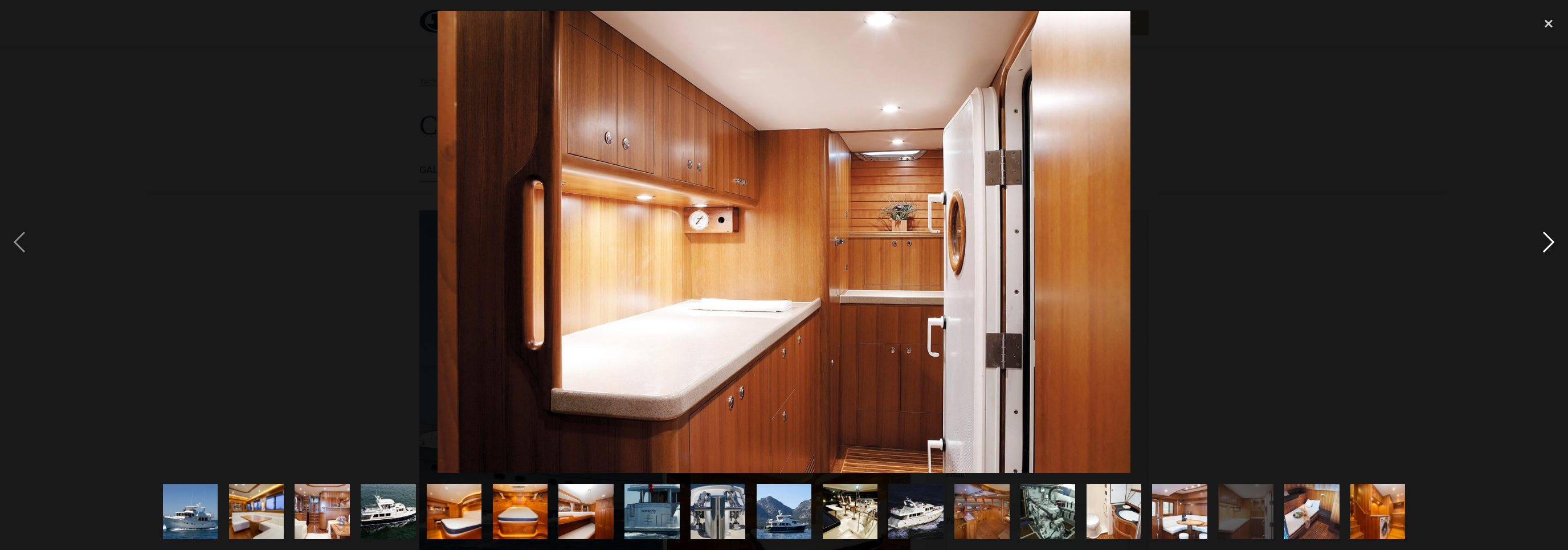
click at [1552, 246] on div "next image" at bounding box center [1548, 242] width 39 height 463
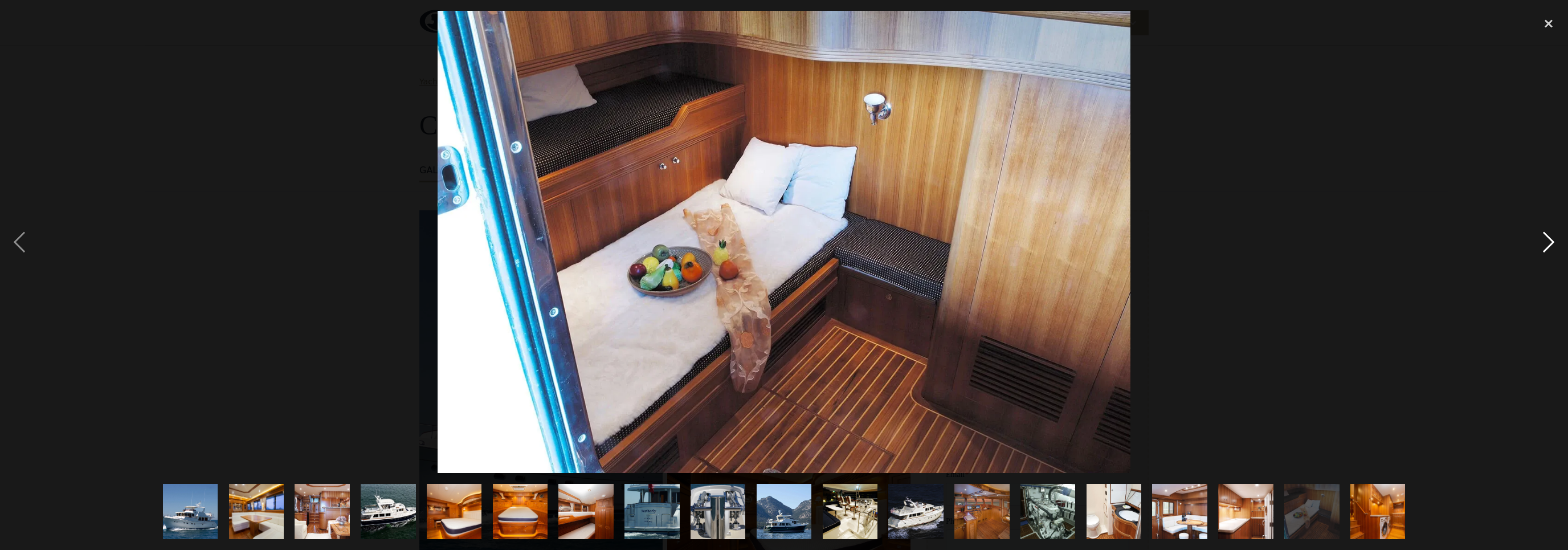
click at [1552, 246] on div "next image" at bounding box center [1548, 242] width 39 height 463
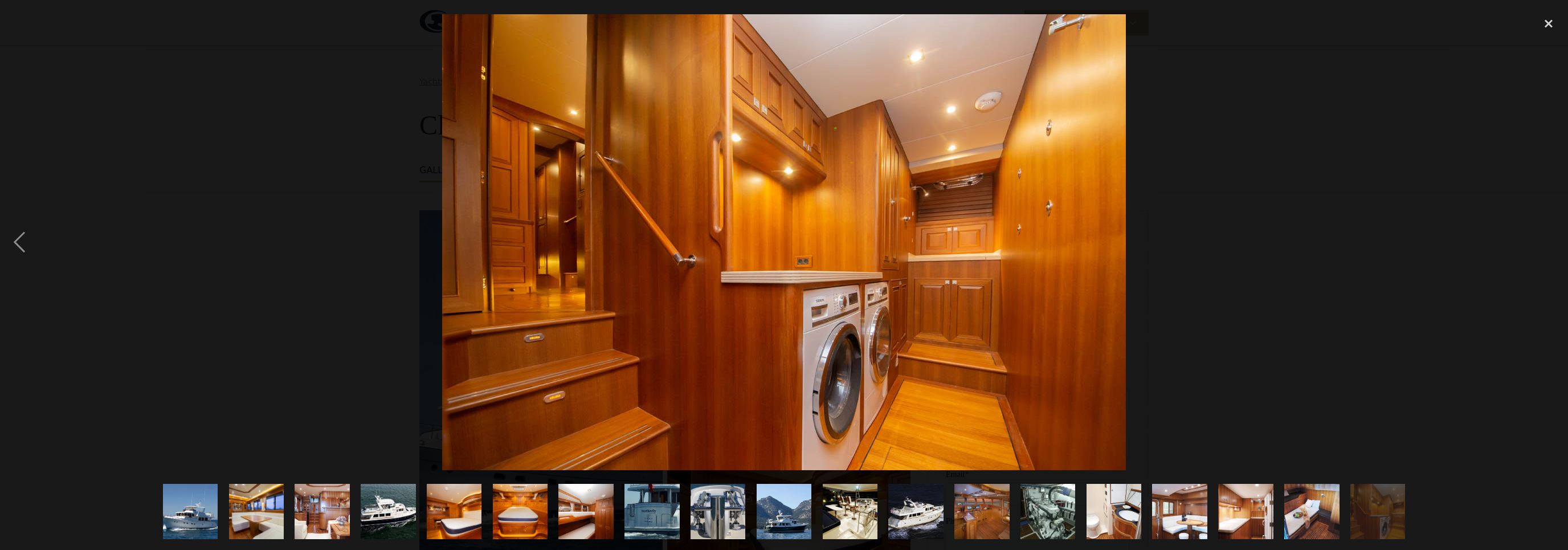
click at [1552, 246] on div "next image" at bounding box center [1548, 242] width 39 height 463
click at [1550, 27] on div "close lightbox" at bounding box center [1548, 24] width 39 height 25
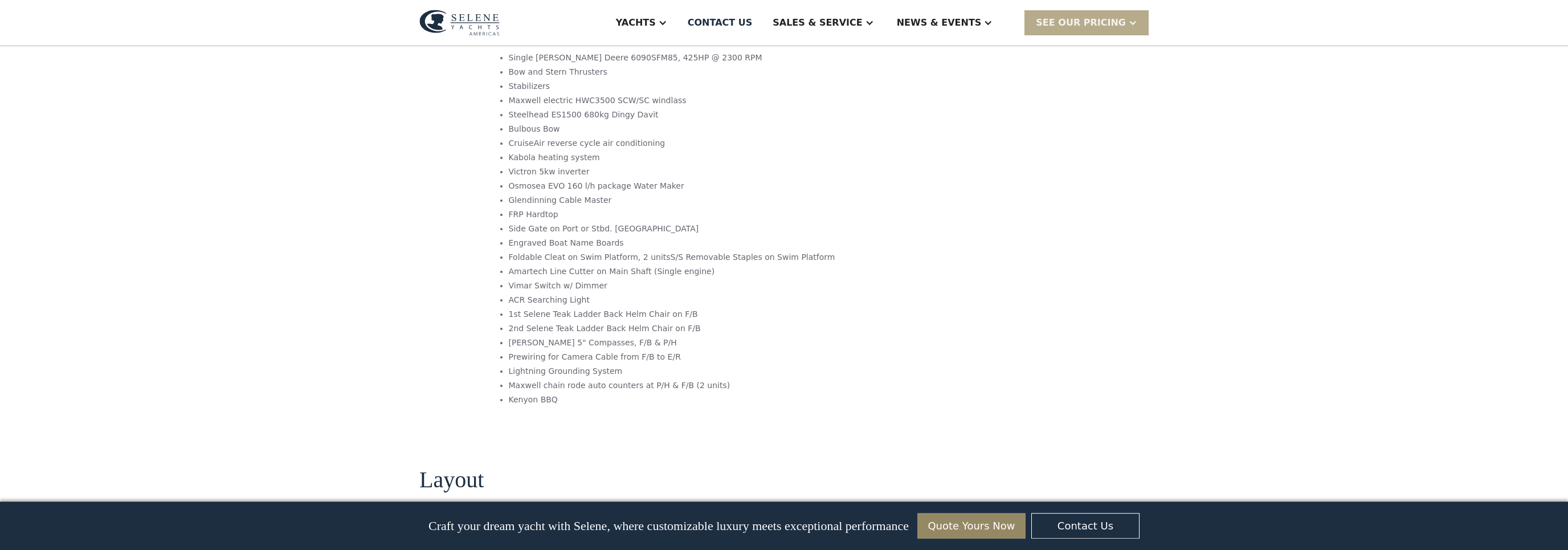
scroll to position [2078, 0]
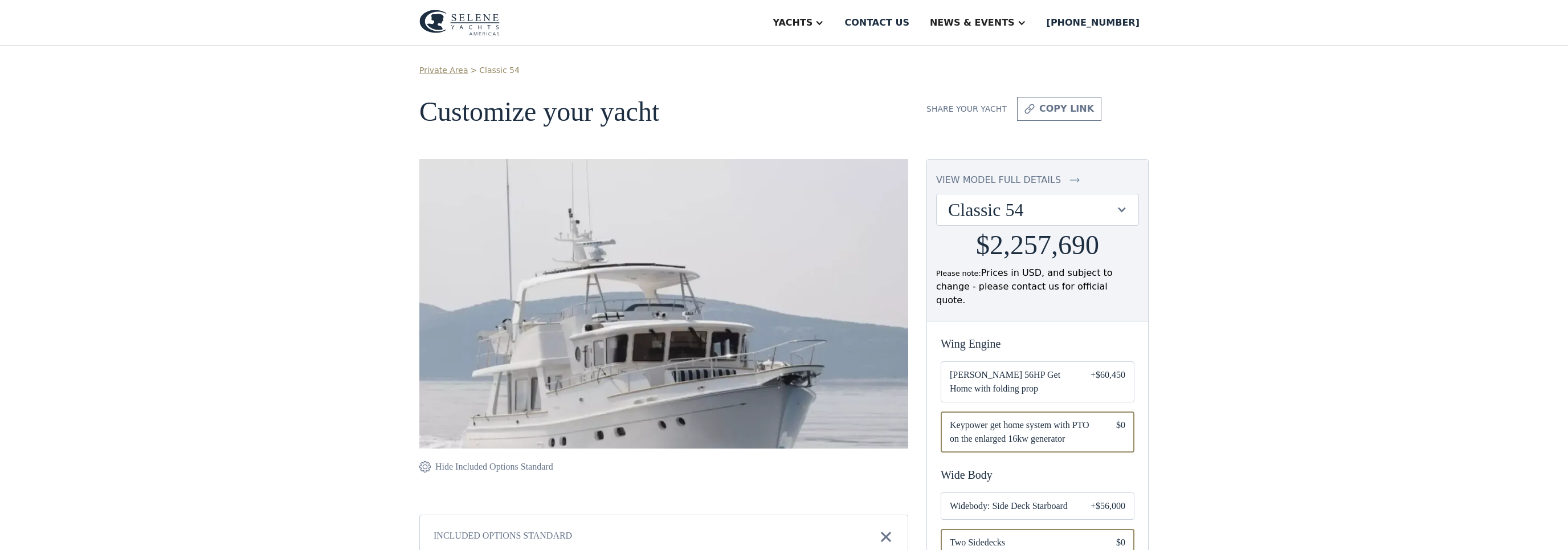
click at [452, 19] on img at bounding box center [459, 22] width 80 height 26
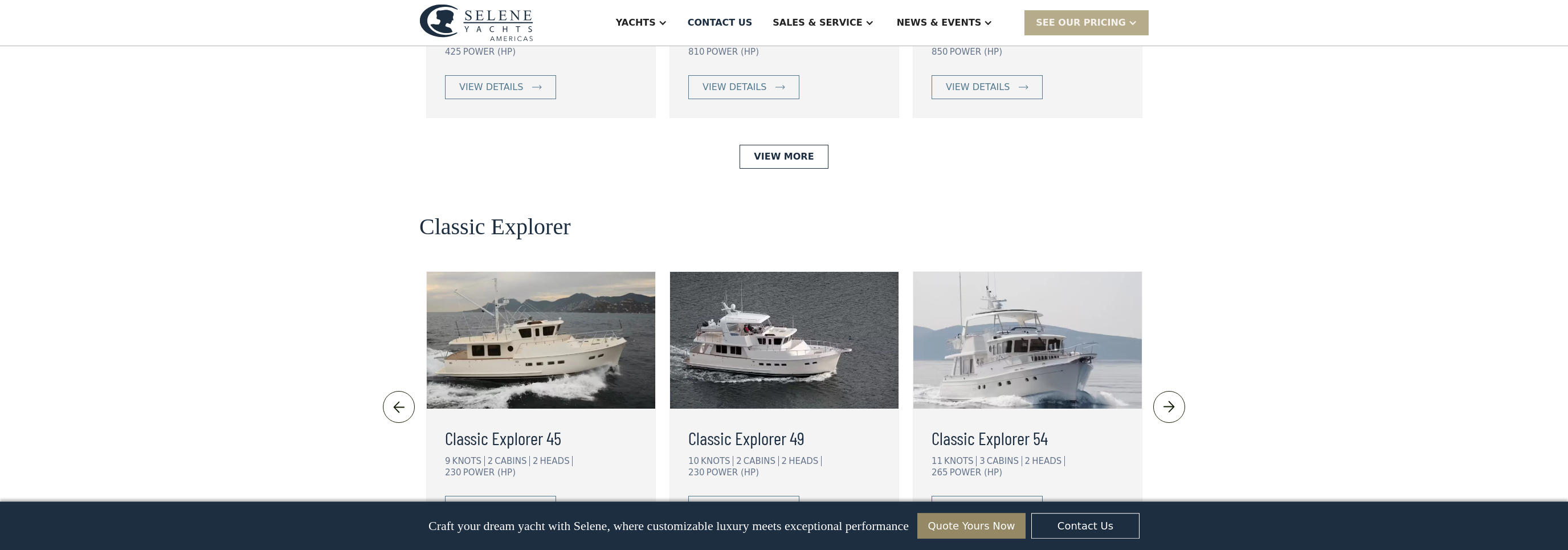
scroll to position [2307, 0]
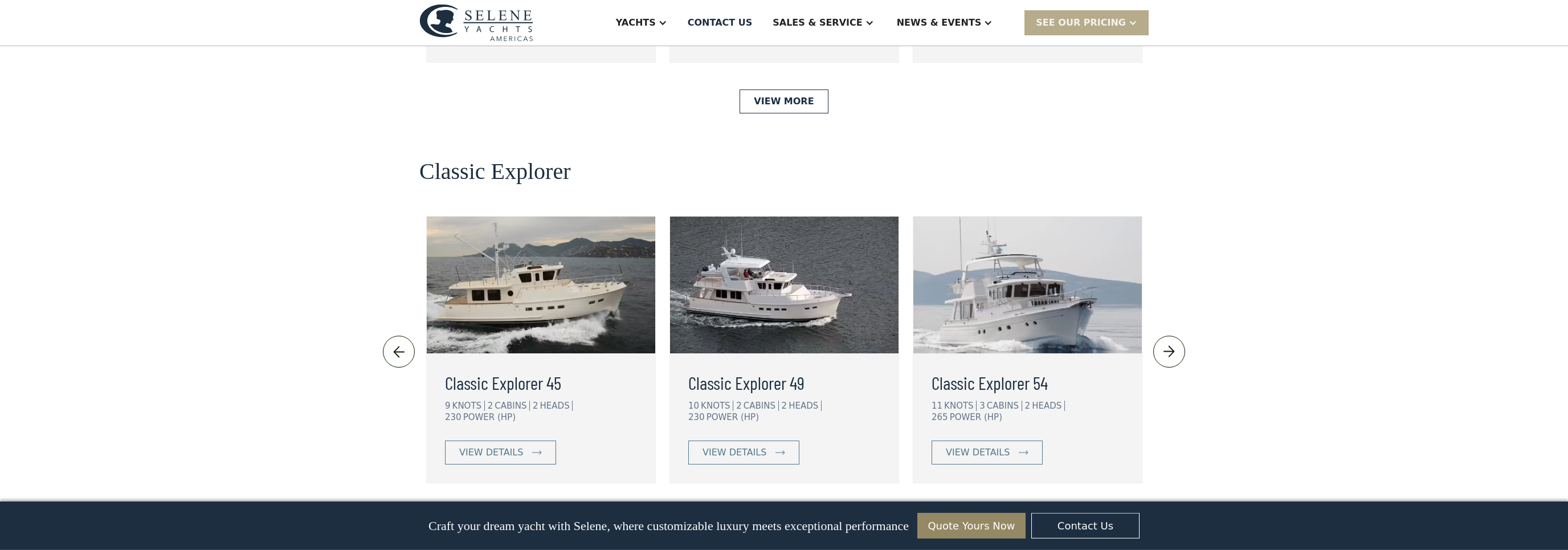
click at [1045, 245] on img at bounding box center [1027, 285] width 228 height 137
